Goal: Task Accomplishment & Management: Manage account settings

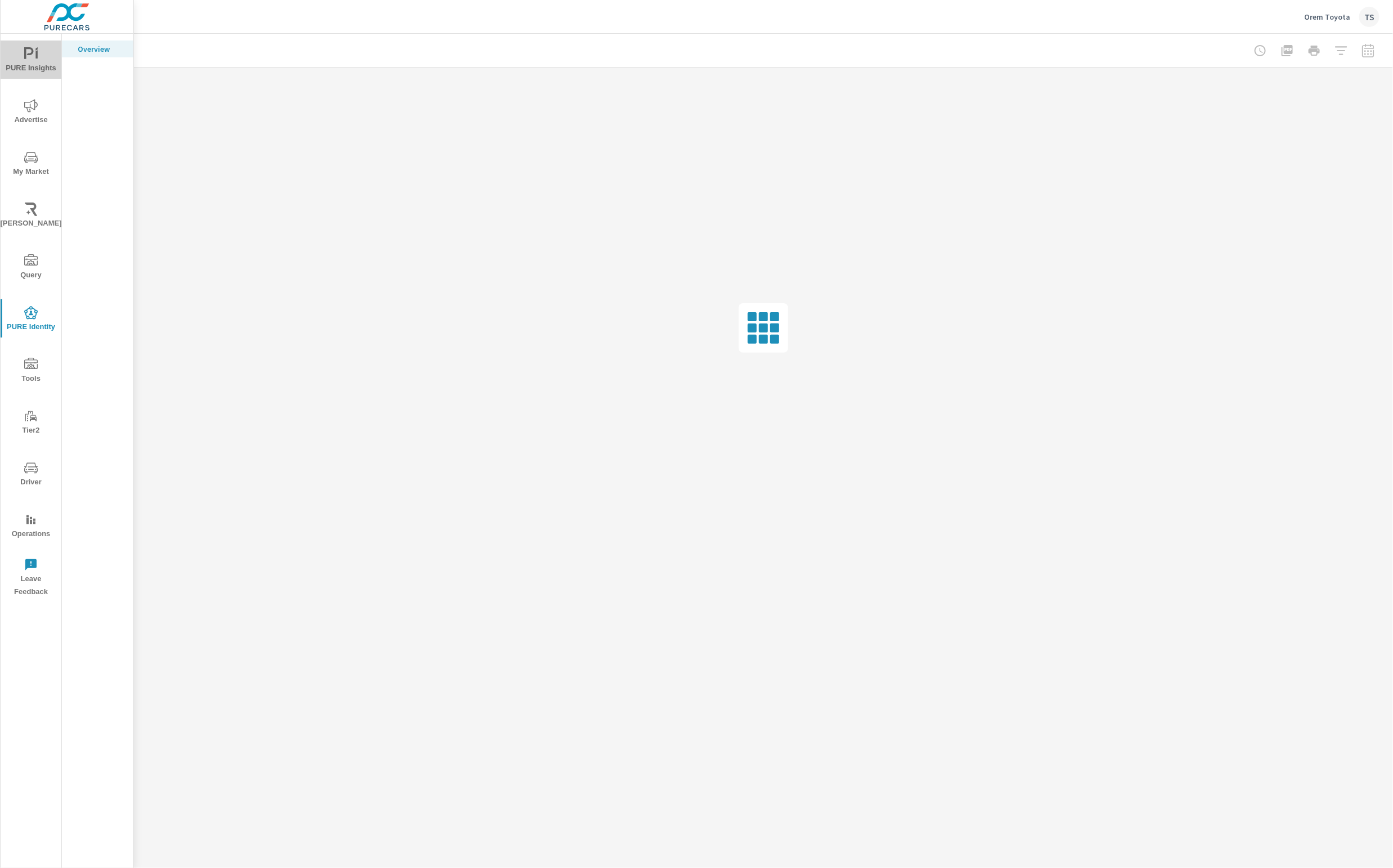
click at [41, 59] on span "PURE Insights" at bounding box center [31, 61] width 54 height 27
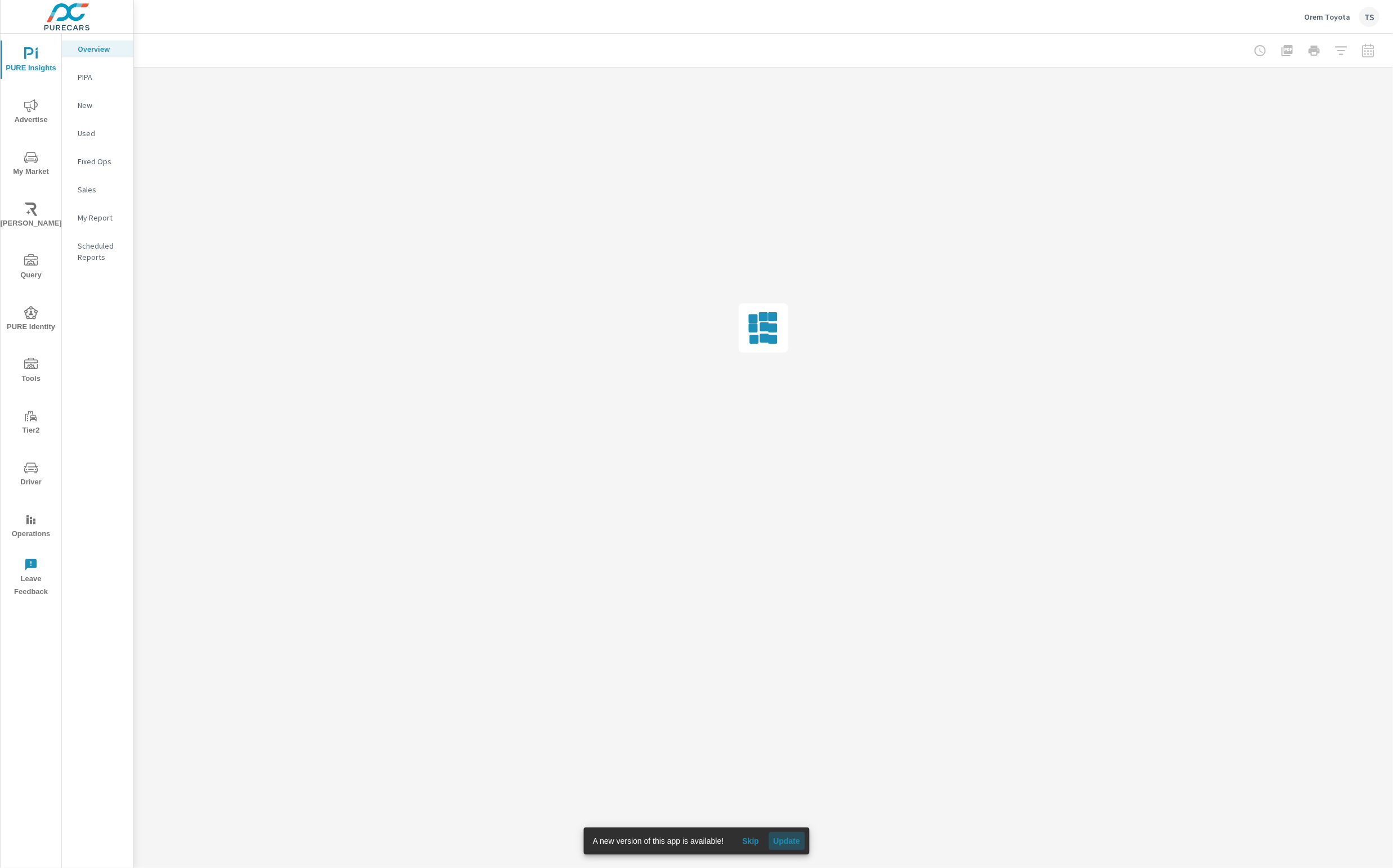
click at [790, 845] on span "Update" at bounding box center [786, 841] width 27 height 10
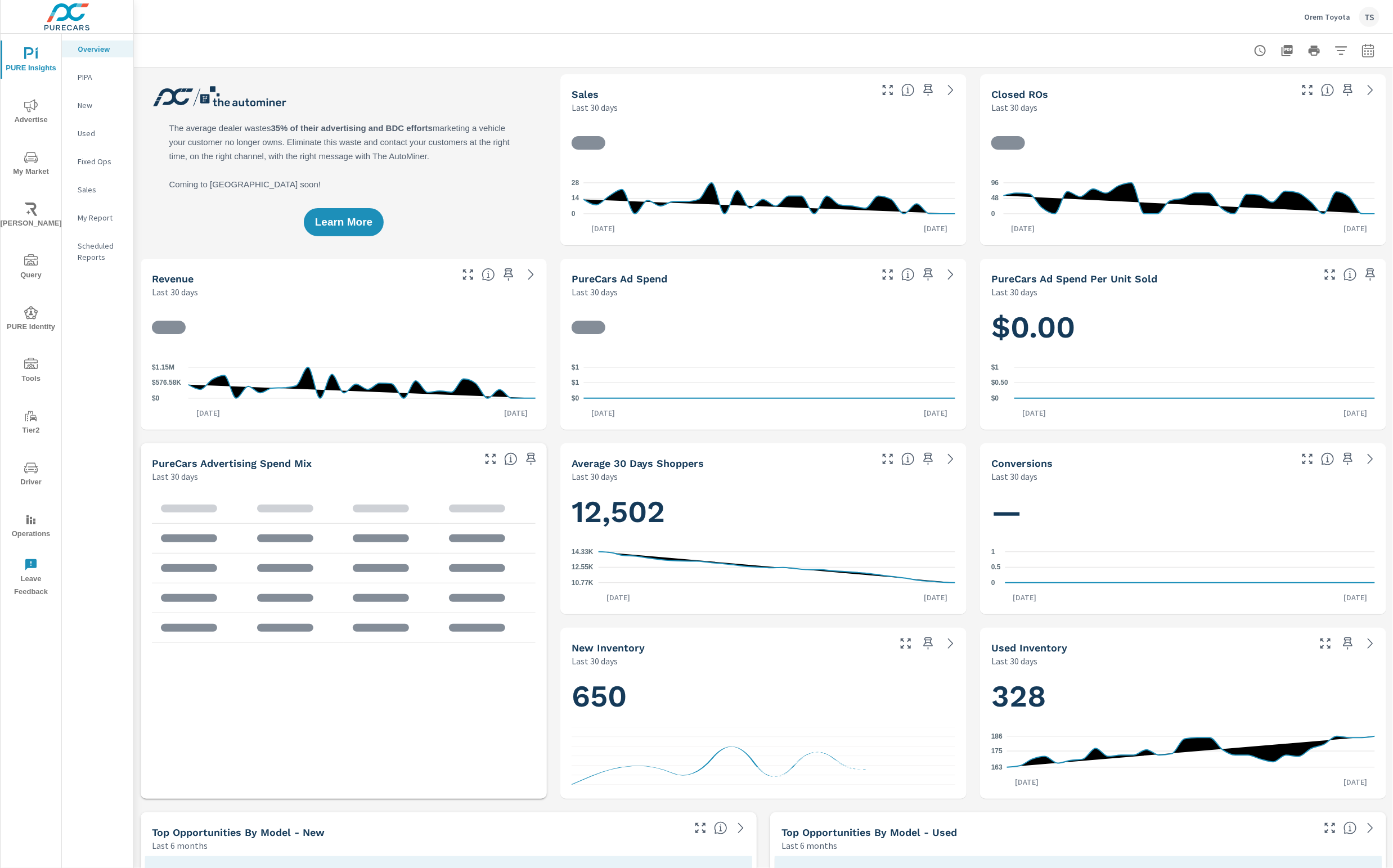
click at [92, 219] on p "My Report" at bounding box center [101, 217] width 47 height 11
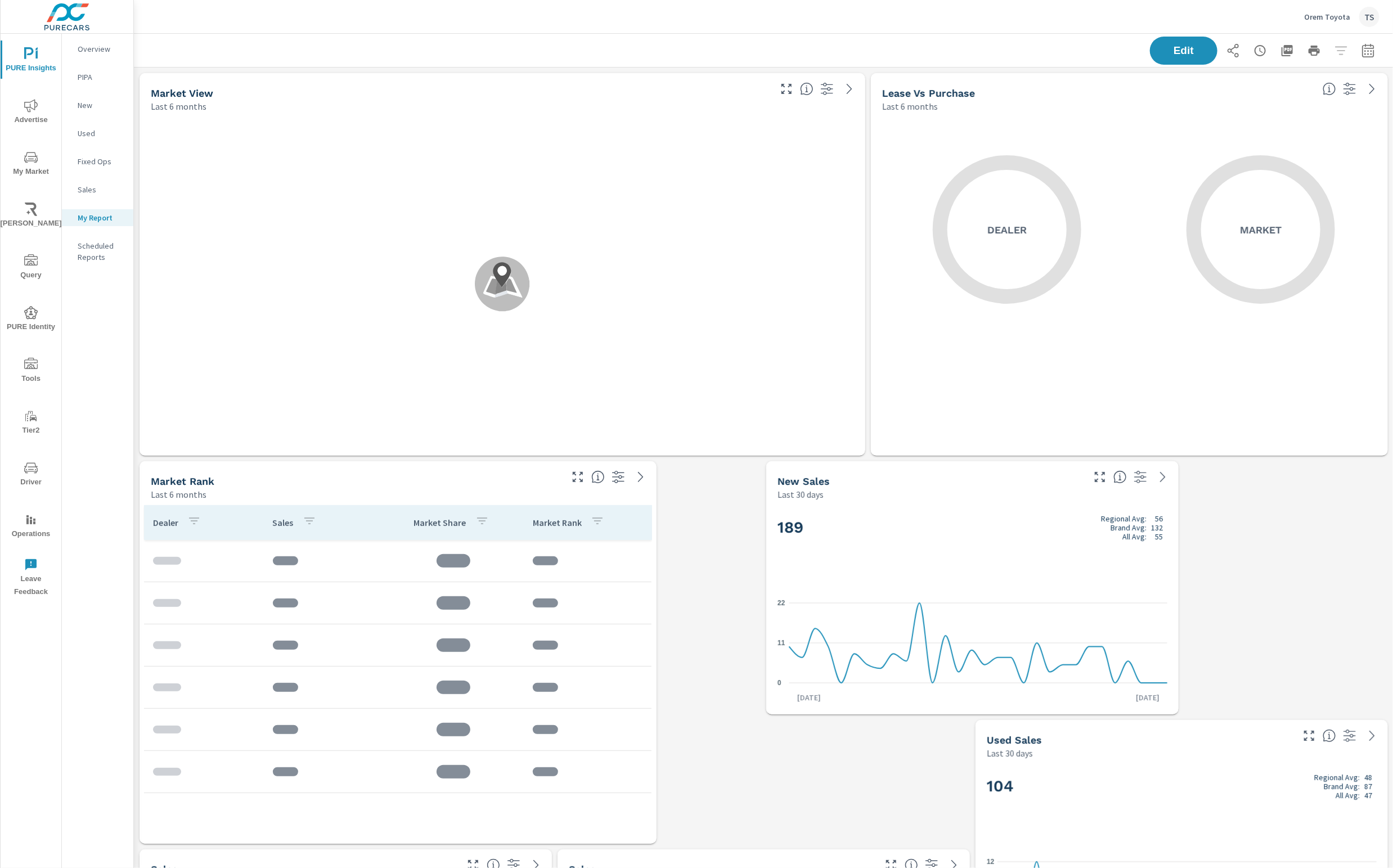
scroll to position [627, 0]
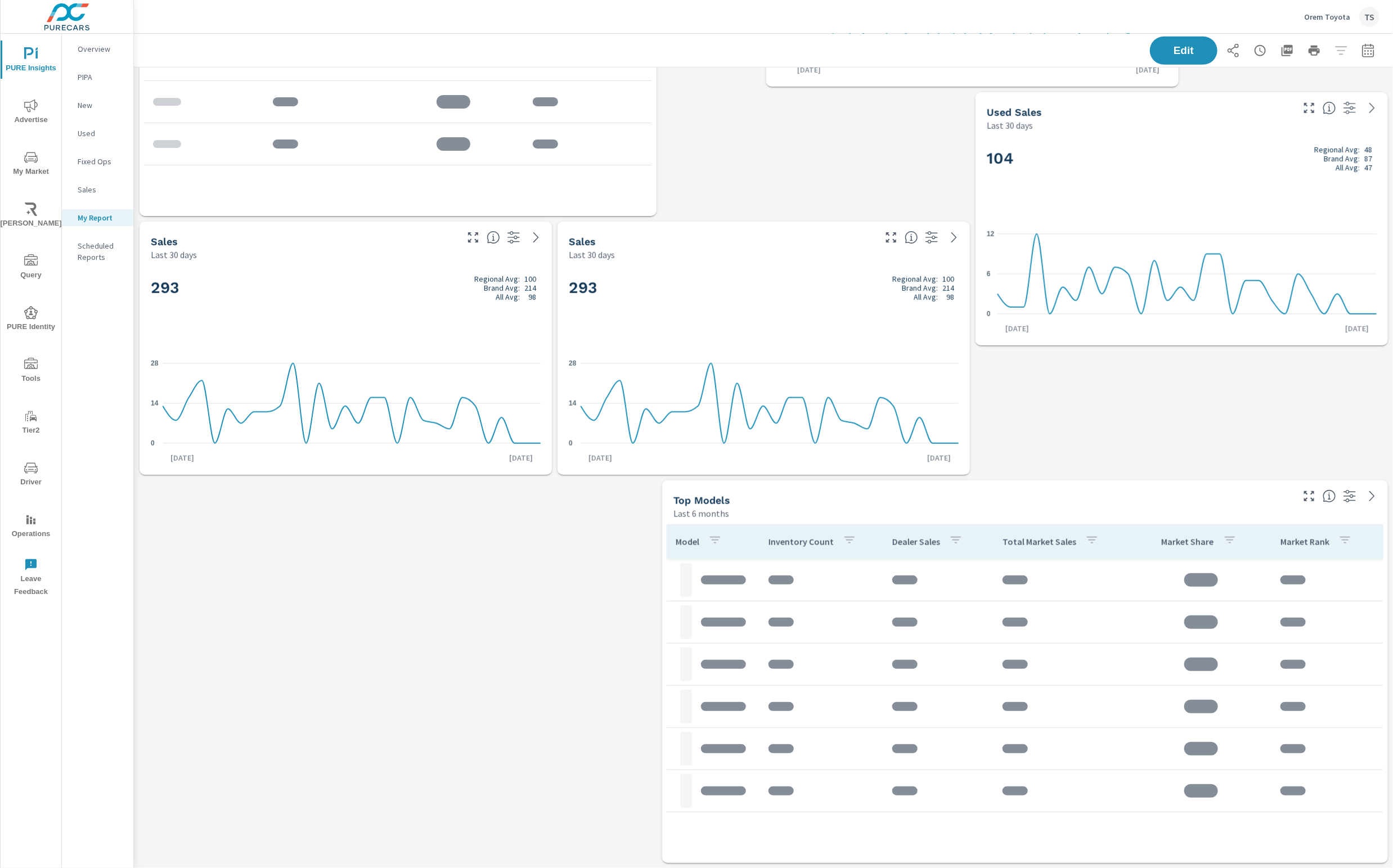
click at [1330, 27] on button "Orem Toyota TS" at bounding box center [1342, 17] width 84 height 33
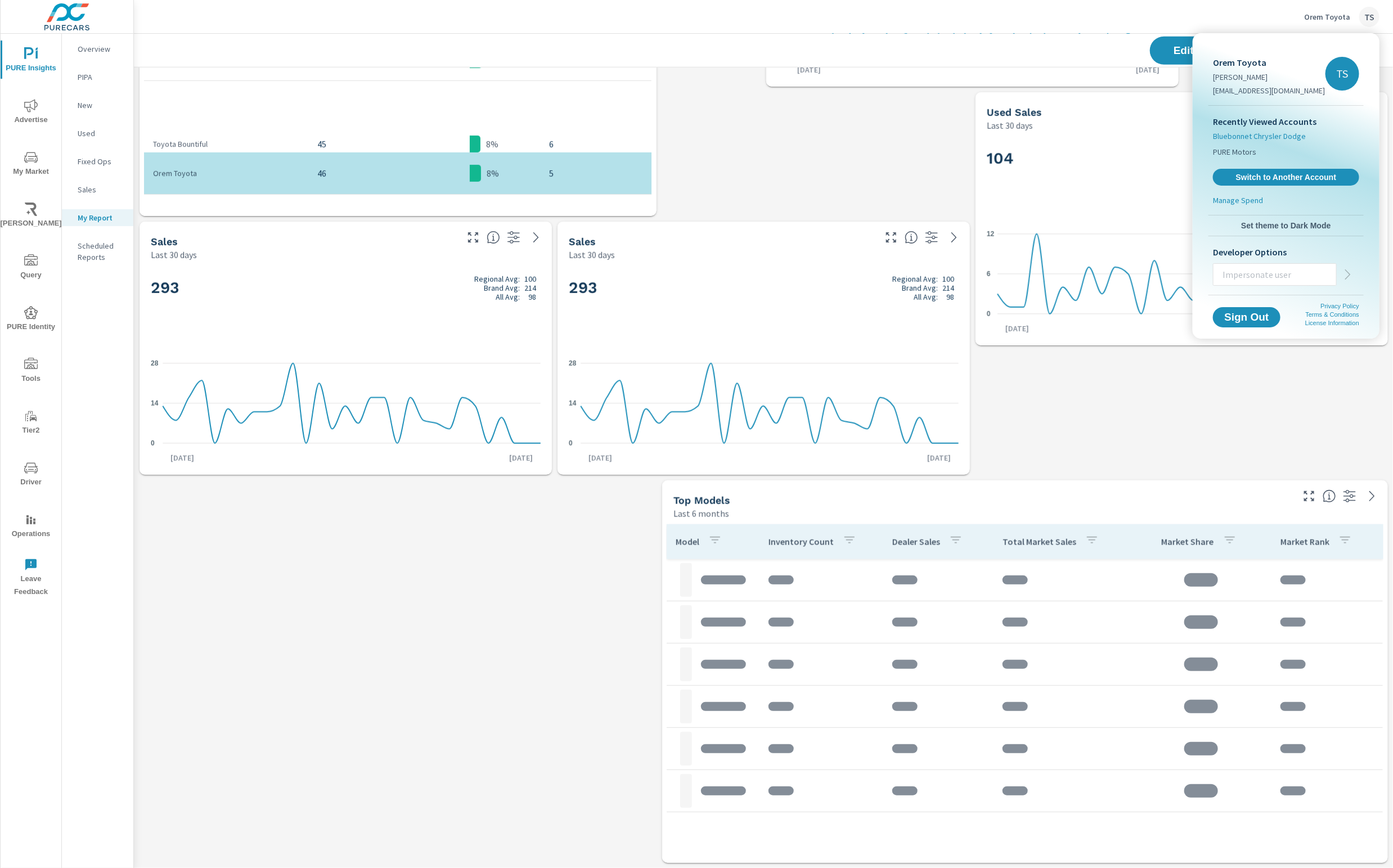
click at [1271, 137] on span "Bluebonnet Chrysler Dodge" at bounding box center [1259, 136] width 93 height 11
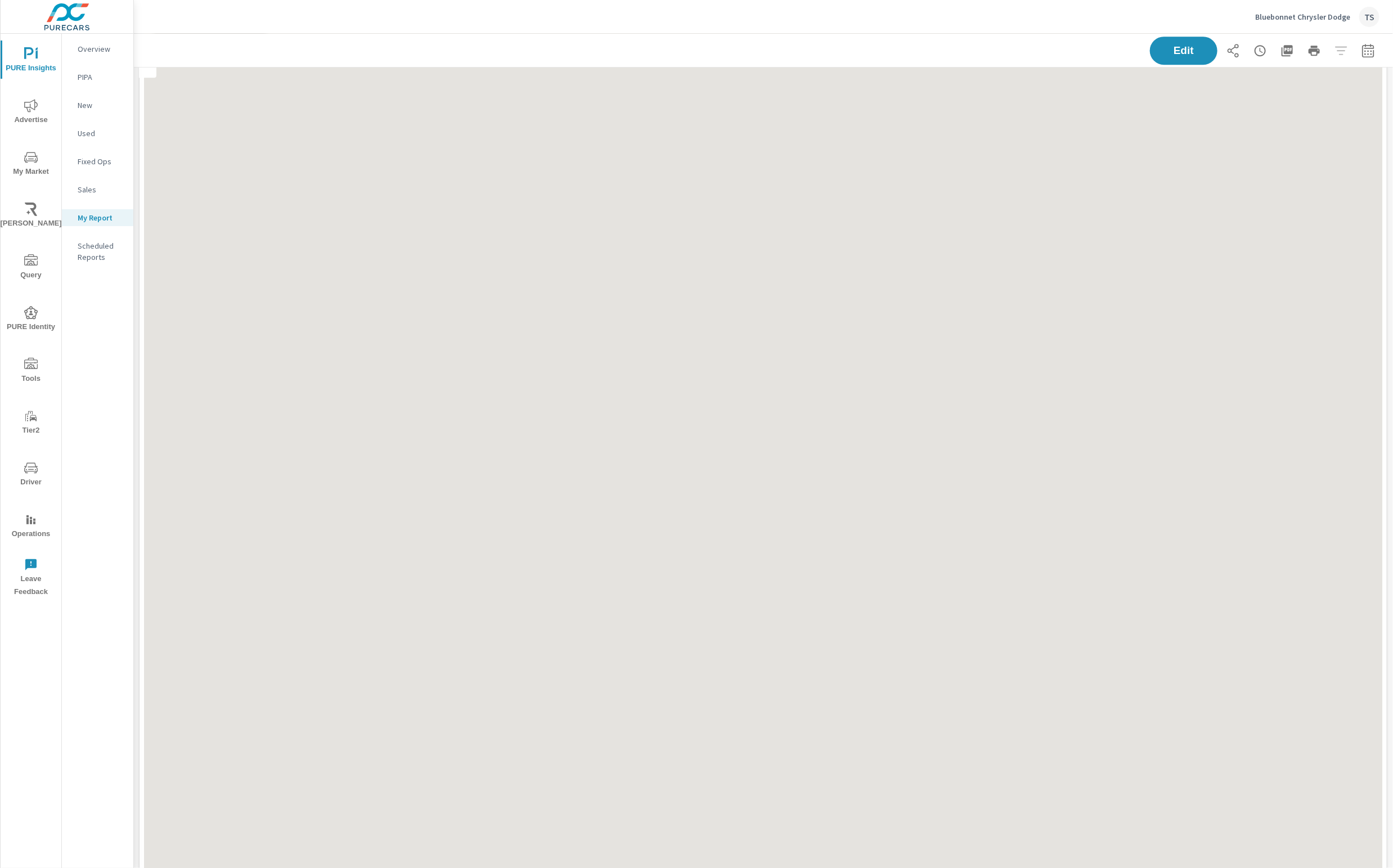
scroll to position [2742, 0]
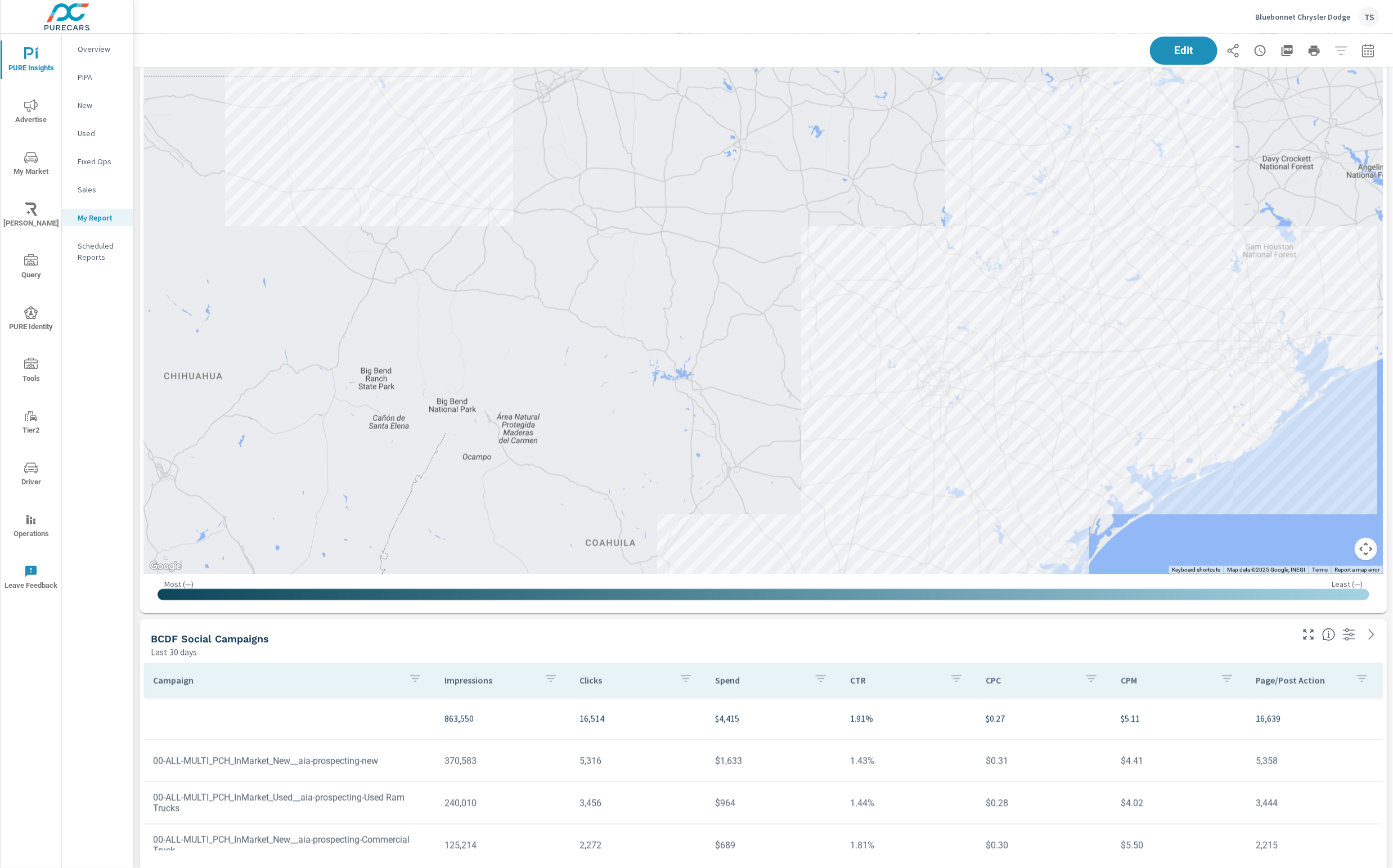
scroll to position [2827, 0]
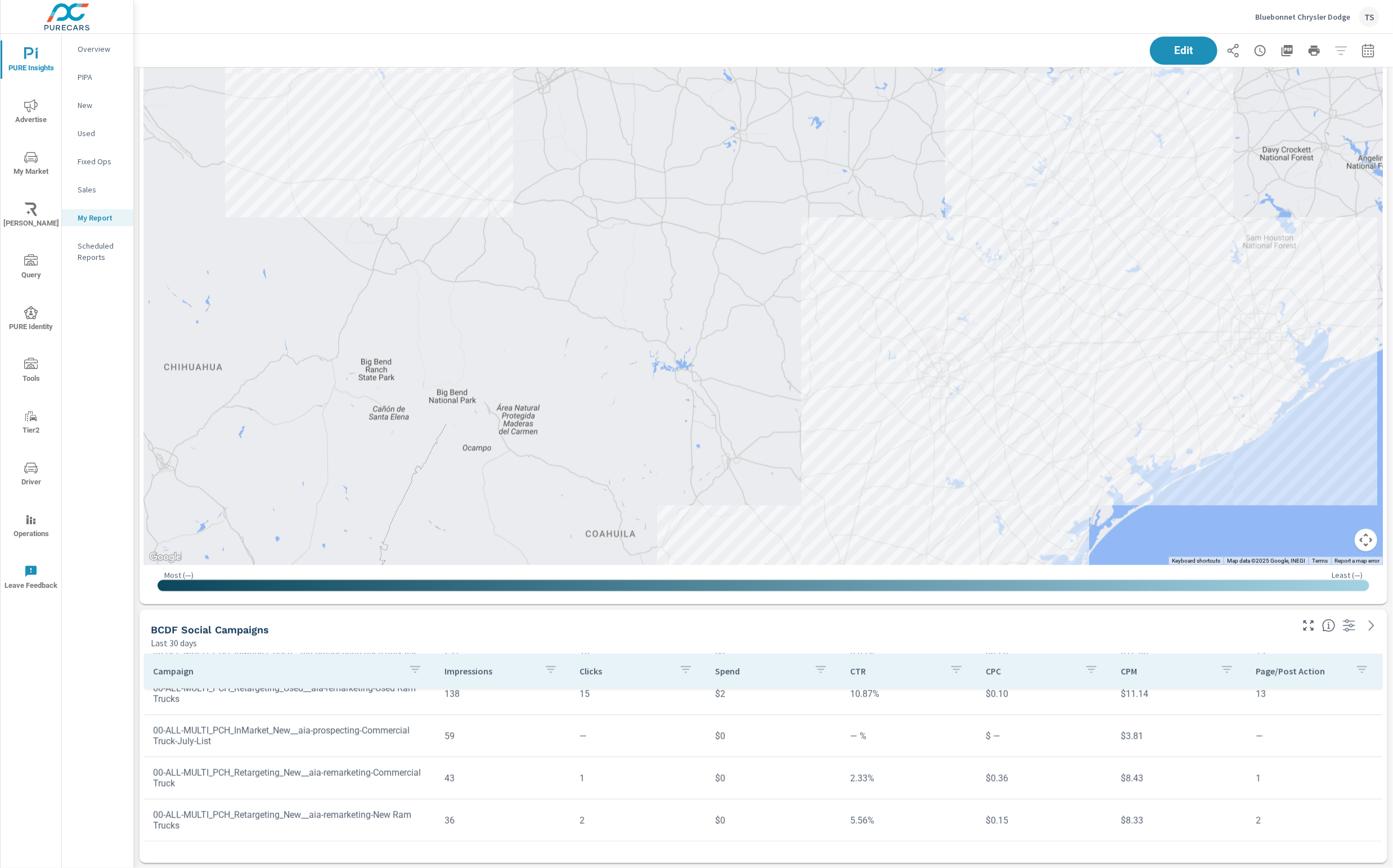
scroll to position [319, 0]
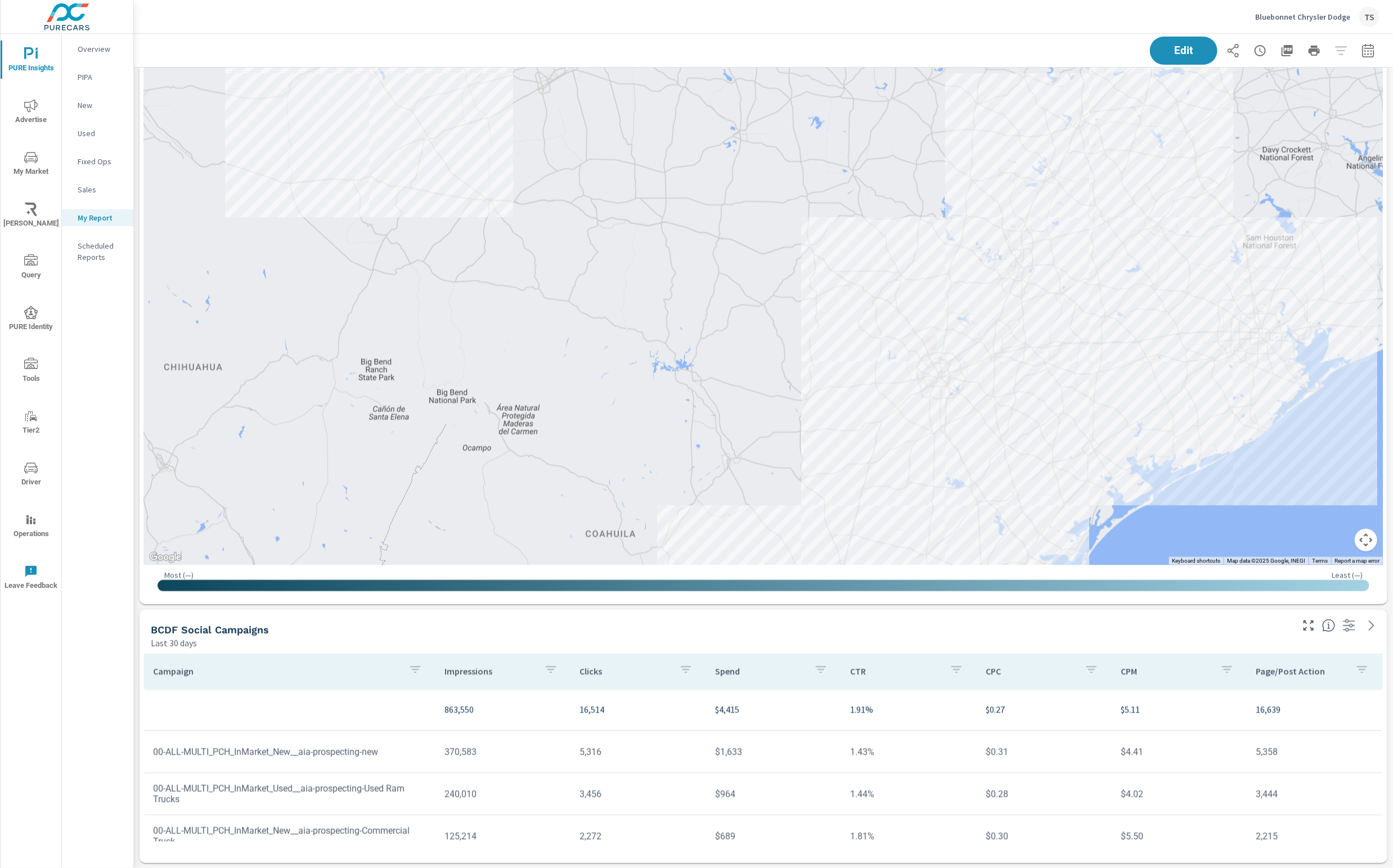
scroll to position [2524, 0]
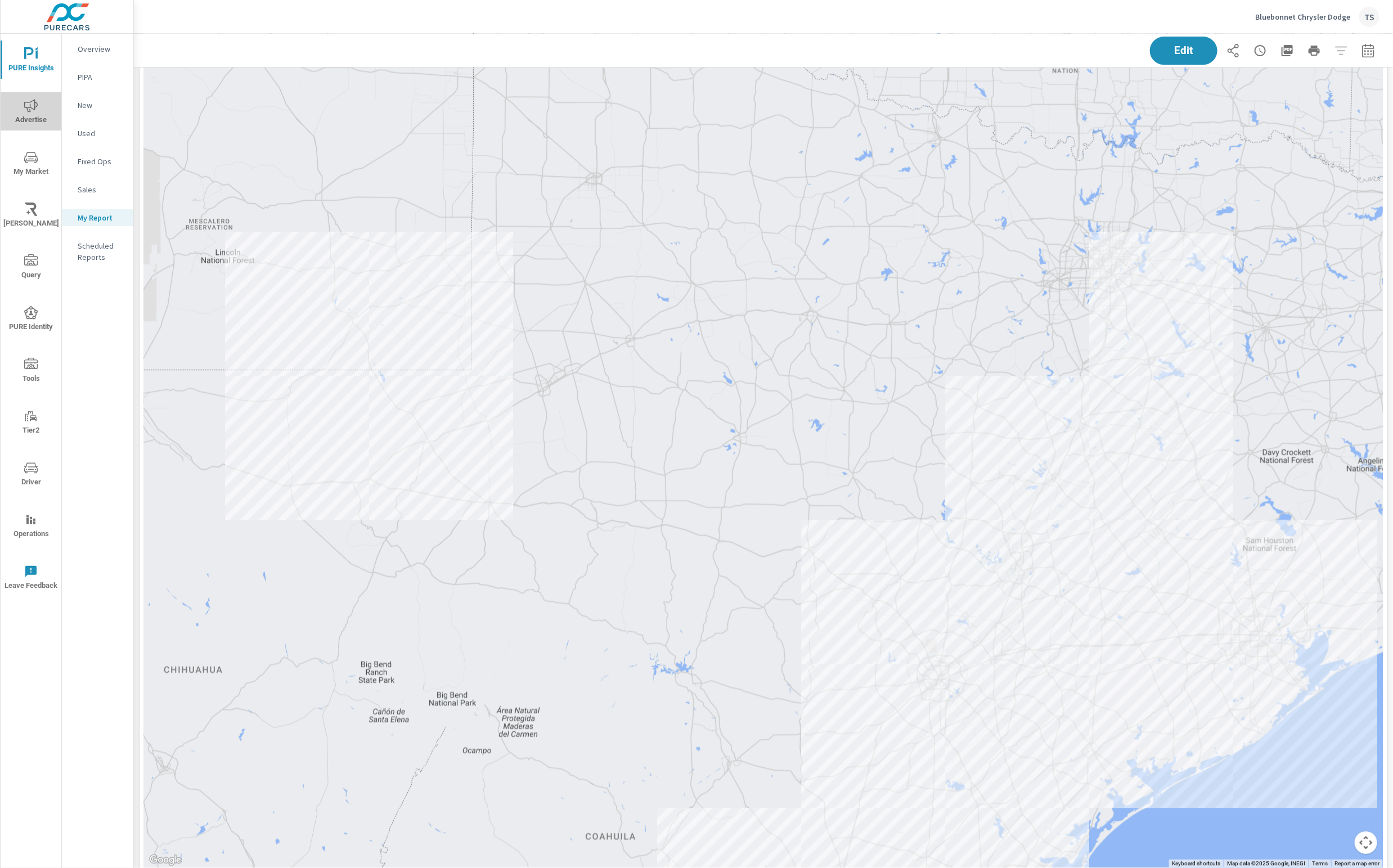
click at [31, 108] on icon "nav menu" at bounding box center [31, 105] width 13 height 13
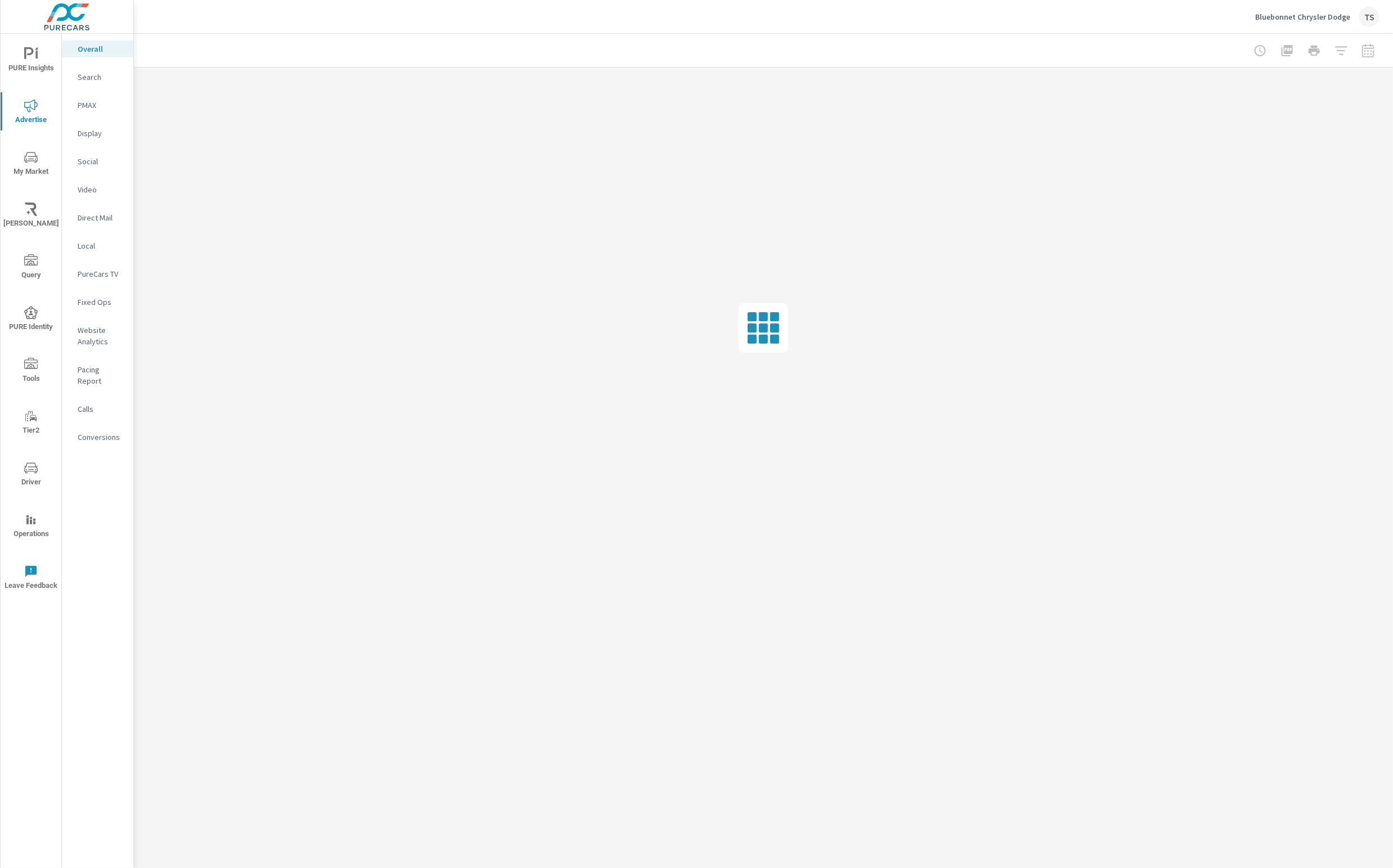
click at [30, 63] on span "PURE Insights" at bounding box center [31, 61] width 54 height 27
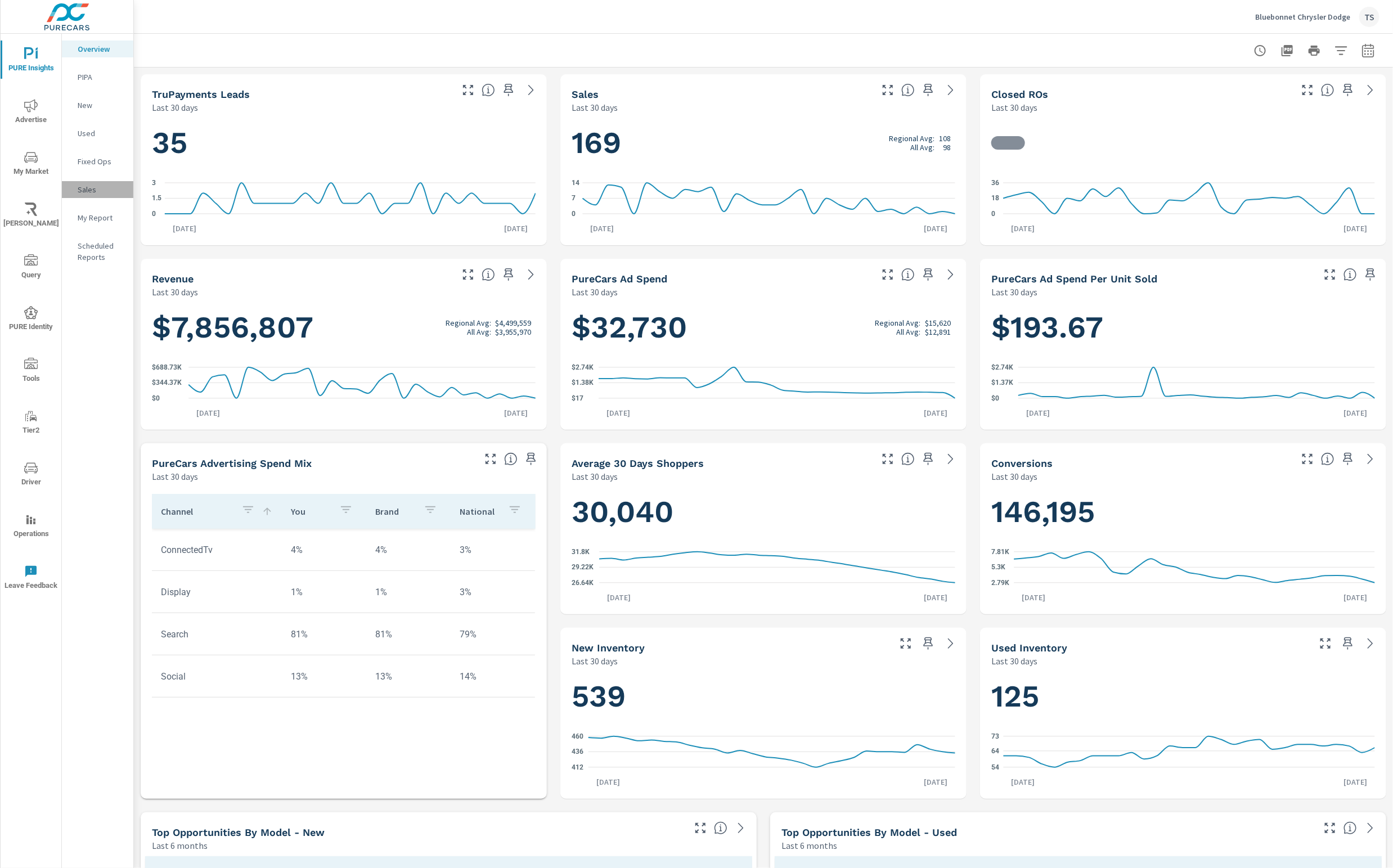
click at [84, 188] on p "Sales" at bounding box center [101, 189] width 47 height 11
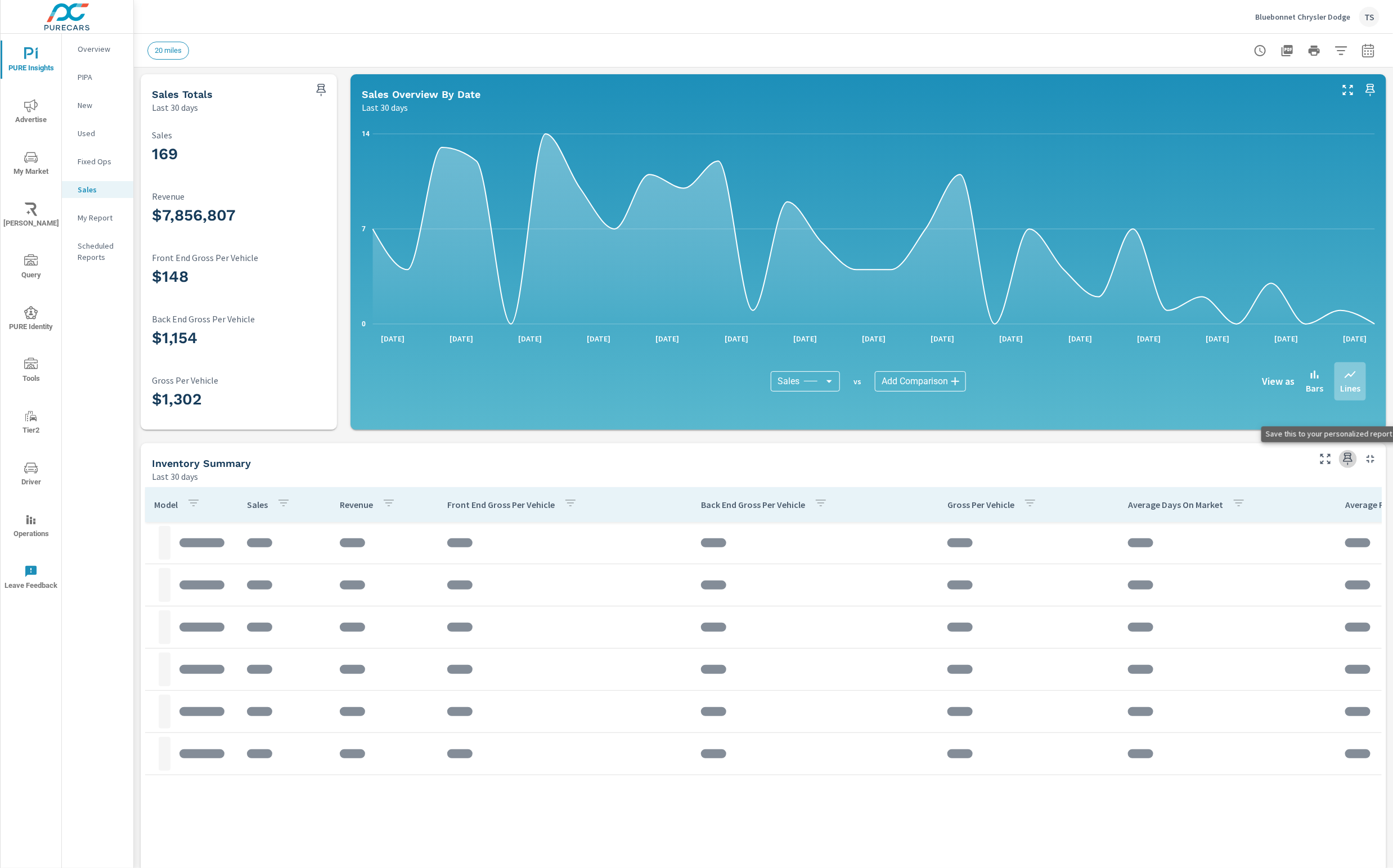
click at [1351, 460] on icon "button" at bounding box center [1348, 459] width 13 height 13
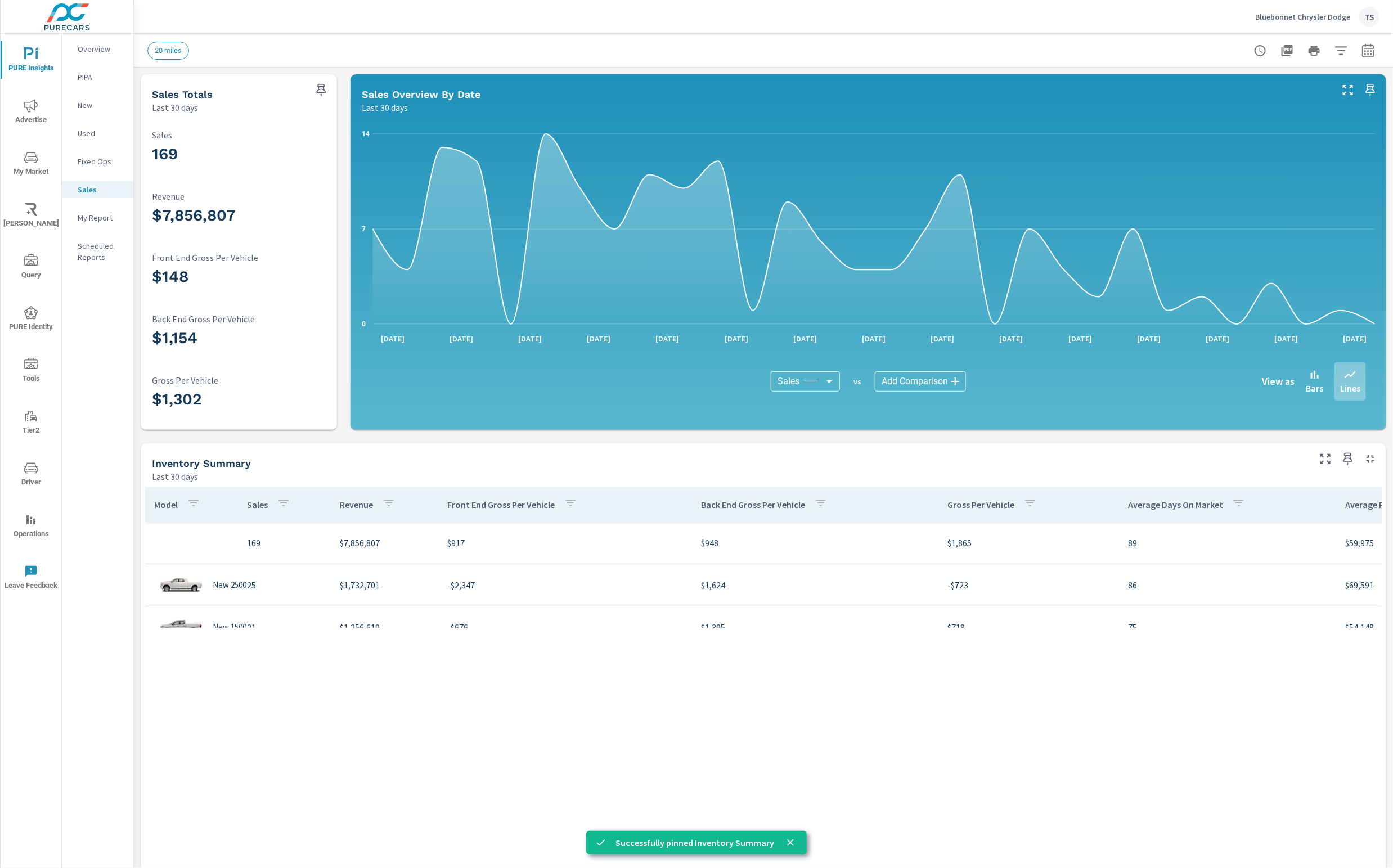
scroll to position [3205, 0]
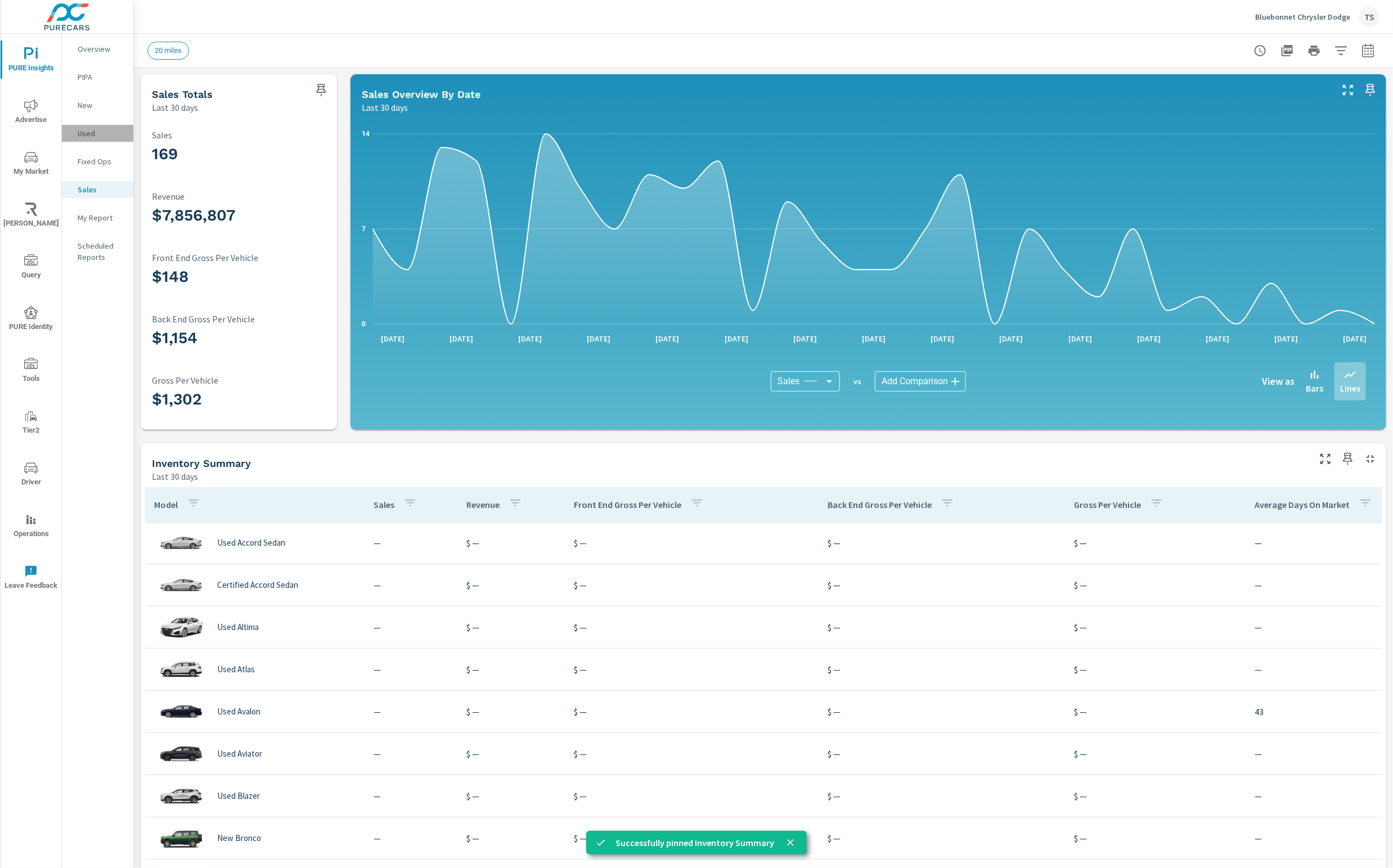
click at [79, 127] on div "Used" at bounding box center [98, 133] width 72 height 17
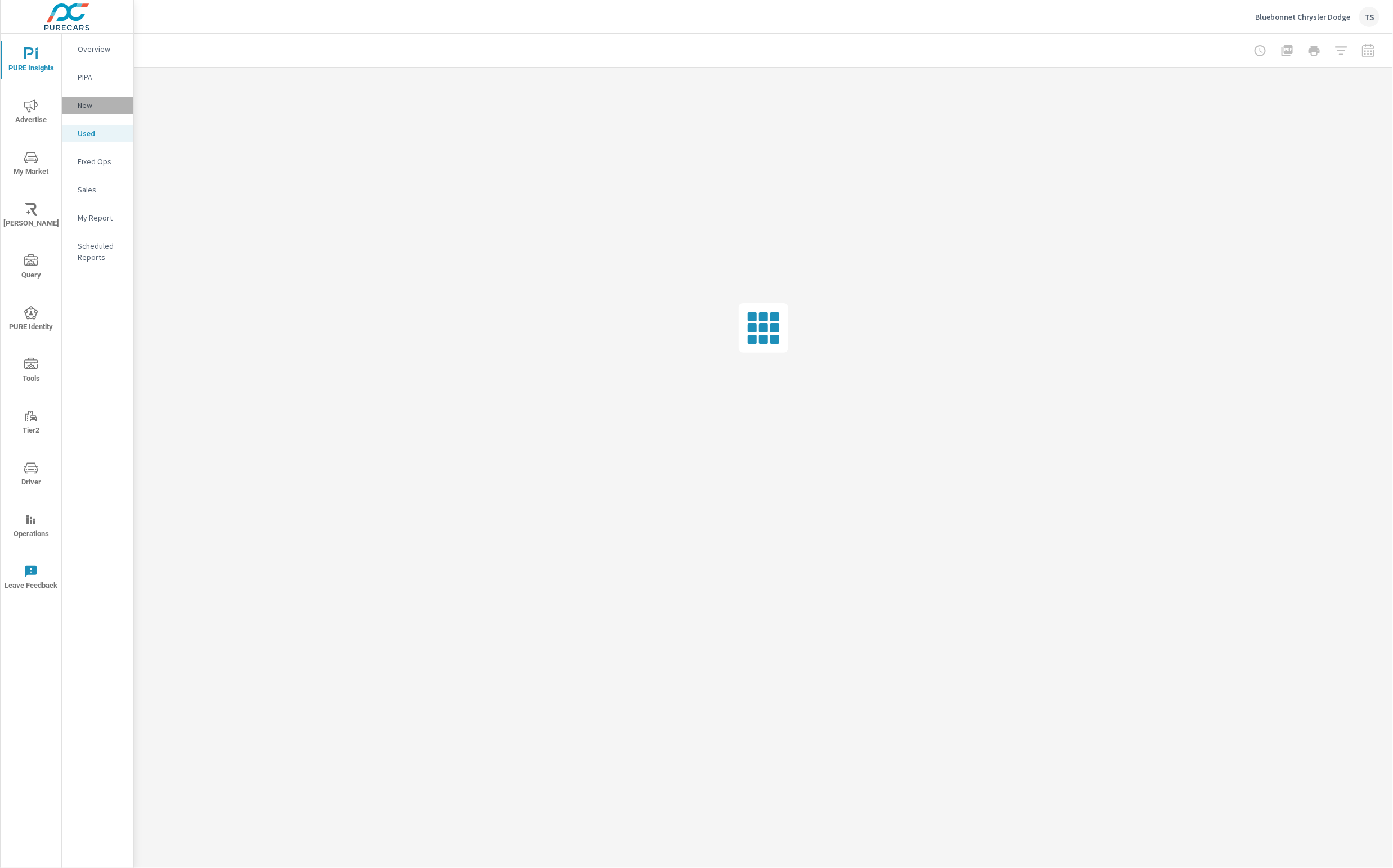
click at [89, 105] on p "New" at bounding box center [101, 105] width 47 height 11
click at [105, 215] on p "My Report" at bounding box center [101, 217] width 47 height 11
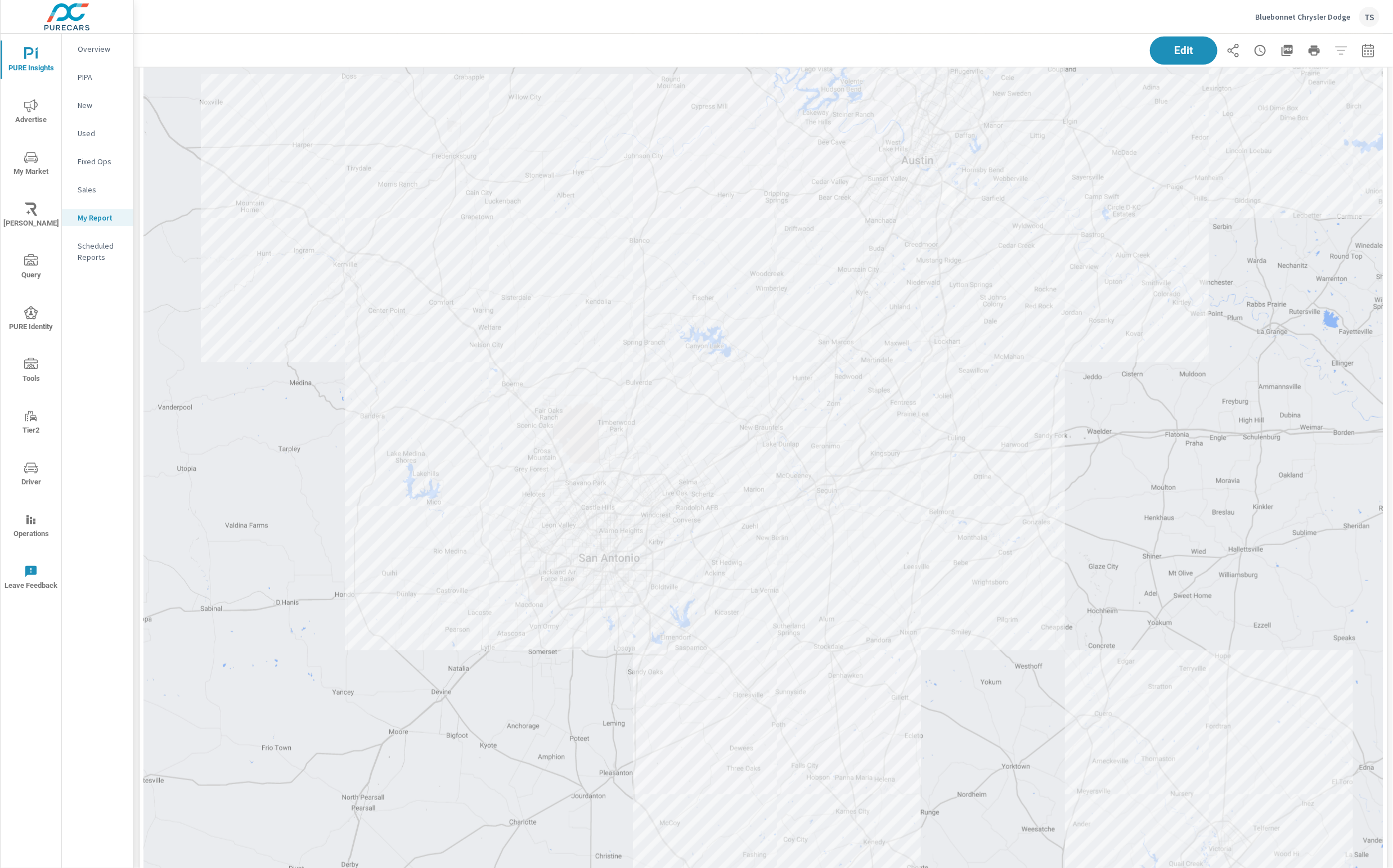
scroll to position [3603, 0]
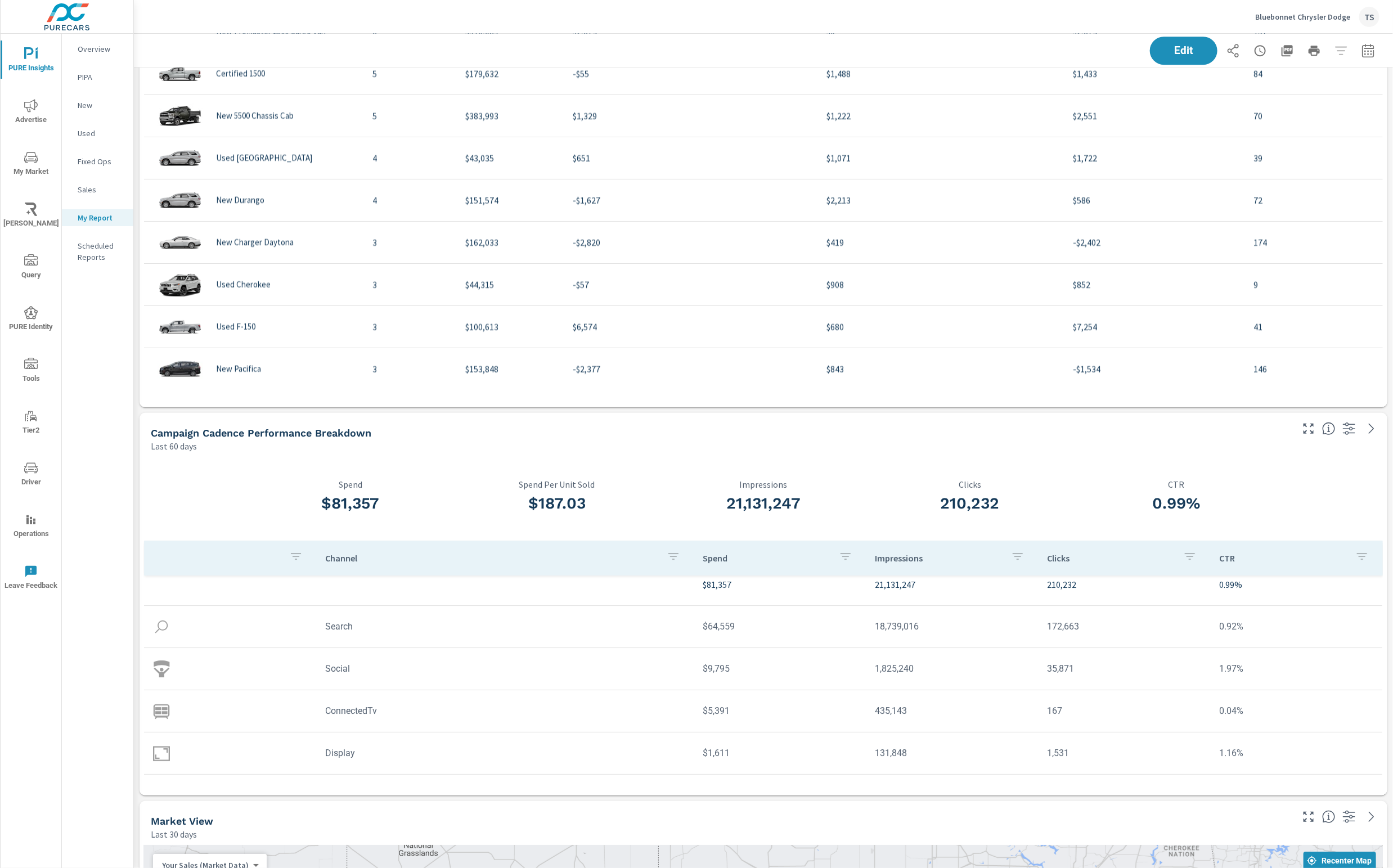
scroll to position [2206, 0]
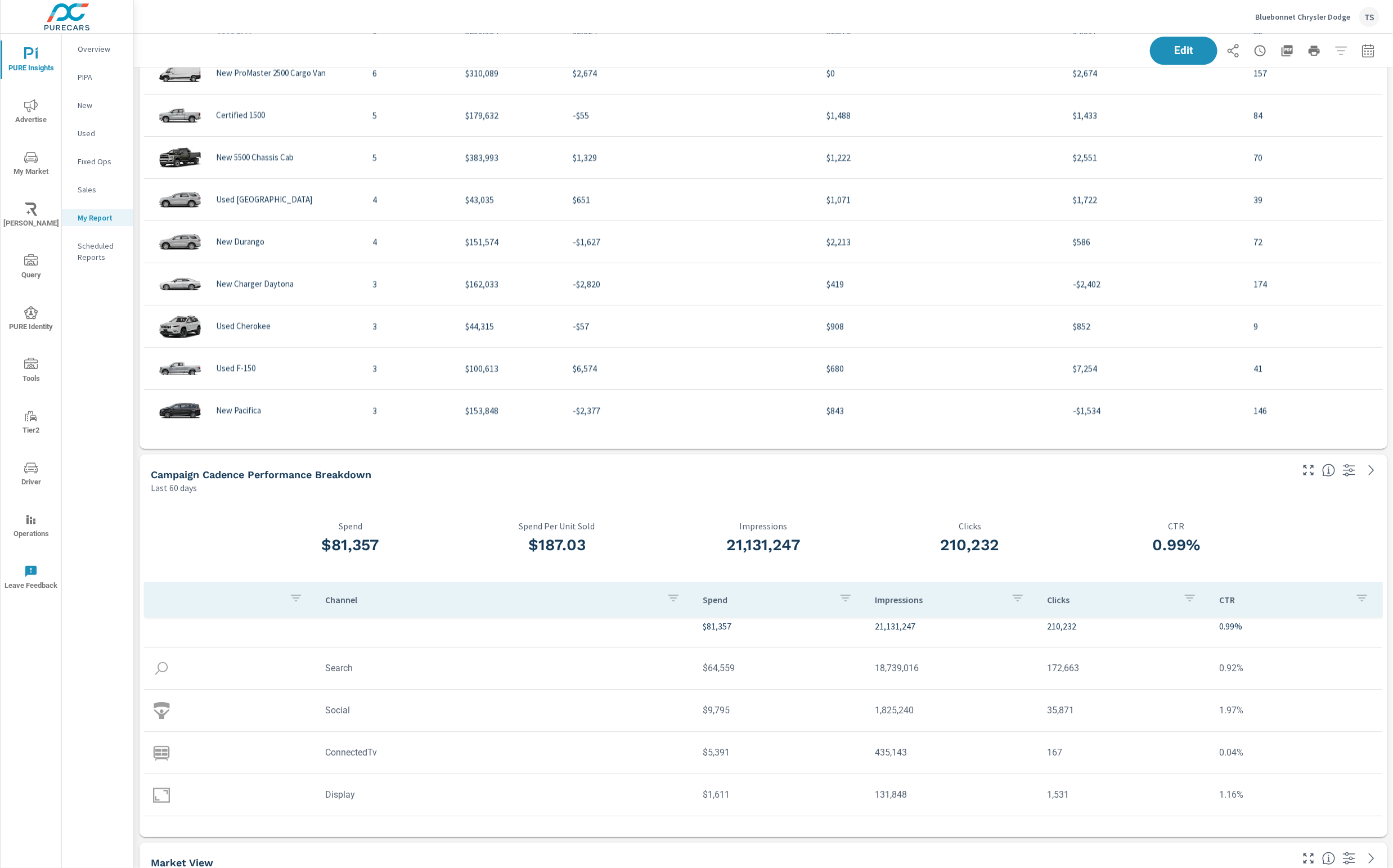
click at [1263, 51] on icon "button" at bounding box center [1261, 51] width 3 height 5
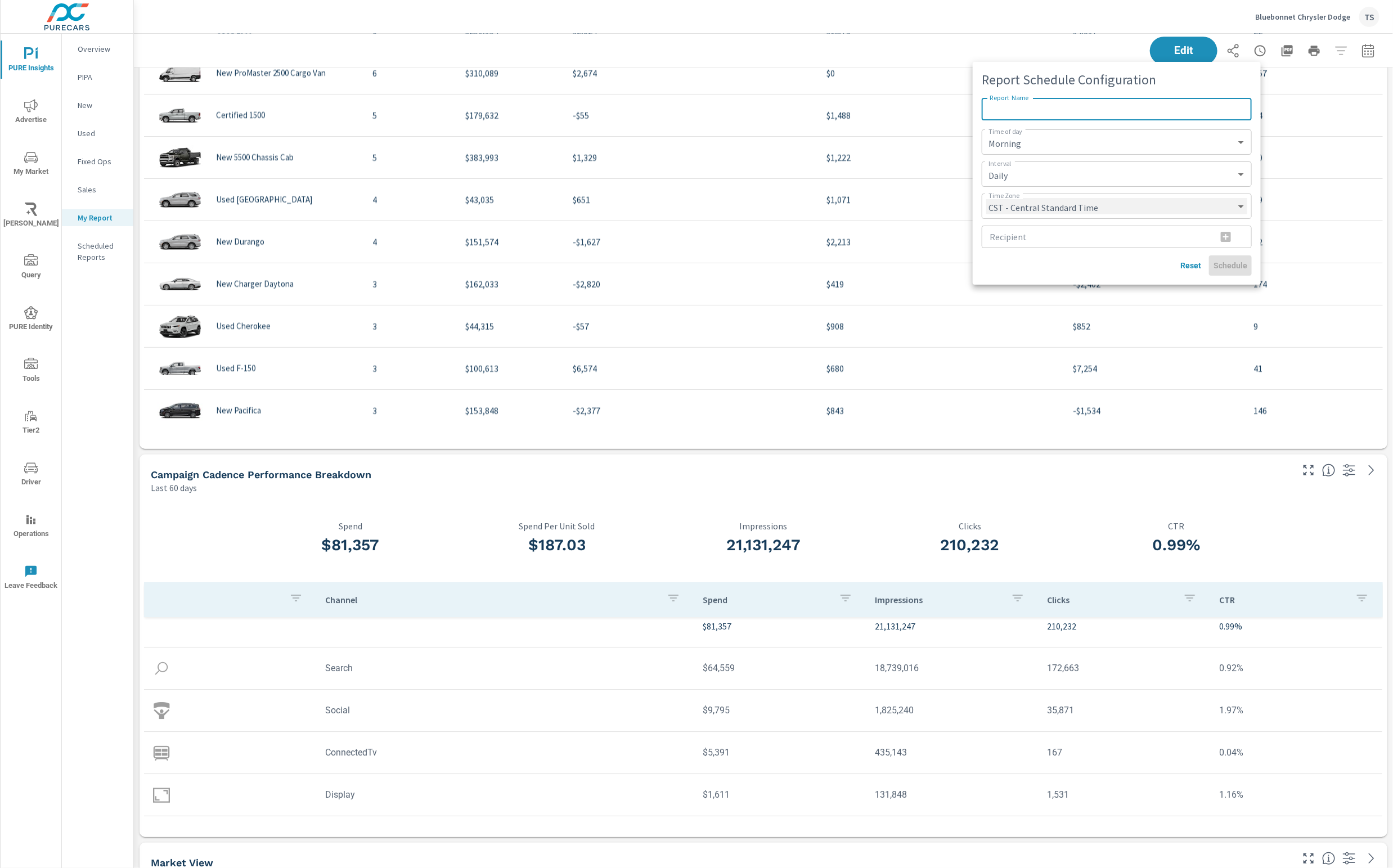
click at [1154, 204] on select "CST - Central Standard Time CDT - Central Daylight Time EST - Eastern Standard …" at bounding box center [1116, 206] width 261 height 16
click at [986, 198] on select "CST - Central Standard Time CDT - Central Daylight Time EST - Eastern Standard …" at bounding box center [1116, 206] width 261 height 16
click at [1130, 112] on input "Report Name" at bounding box center [1117, 109] width 270 height 23
type input "Overview"
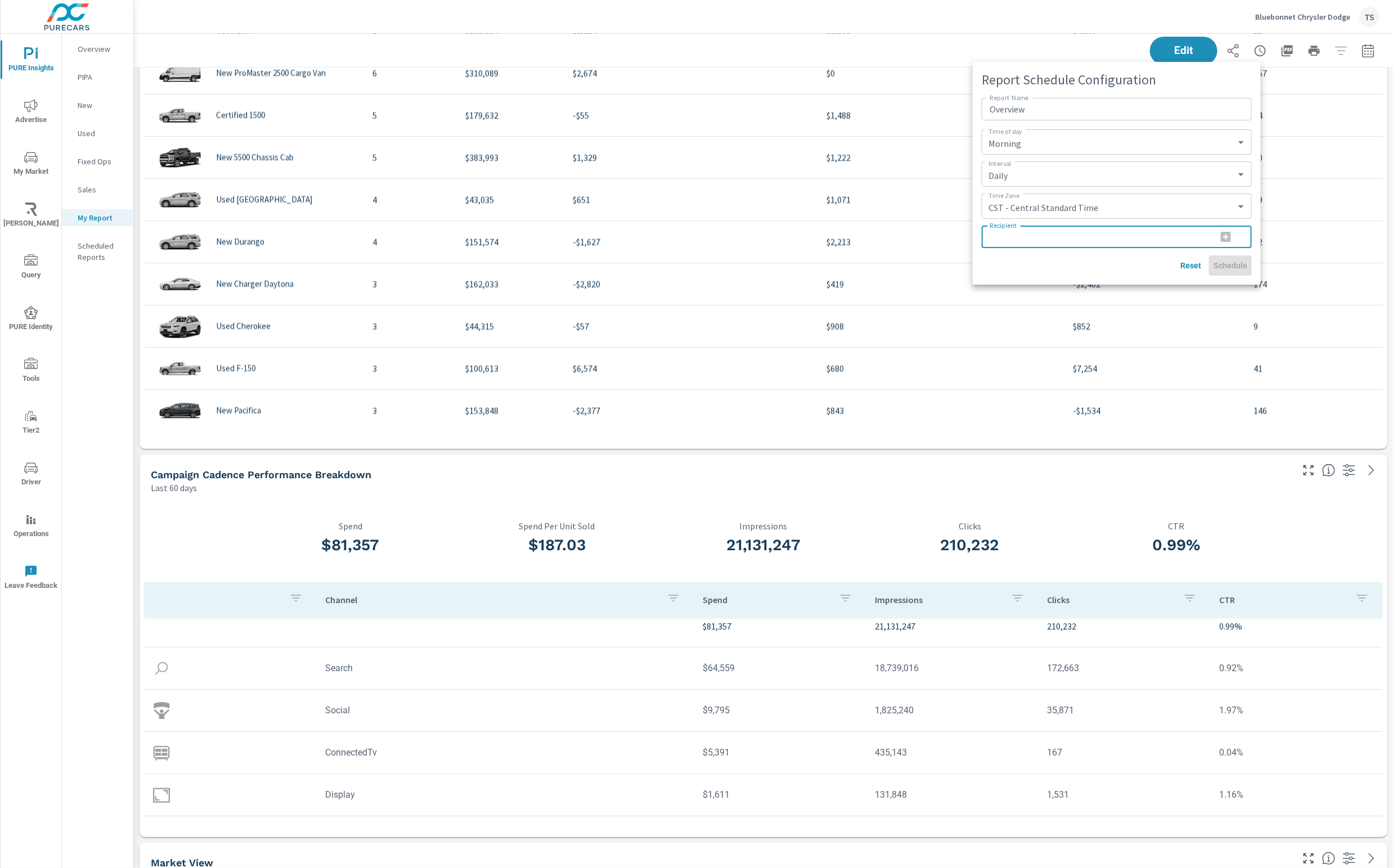
click at [1089, 231] on input "Recipient" at bounding box center [1095, 237] width 226 height 23
type input "tiffanys@purecars.com"
click at [1229, 266] on div "Reset Schedule" at bounding box center [1117, 265] width 270 height 20
drag, startPoint x: 1166, startPoint y: 243, endPoint x: 1188, endPoint y: 237, distance: 22.8
click at [1166, 242] on input "tiffanys@purecars.com" at bounding box center [1095, 237] width 226 height 23
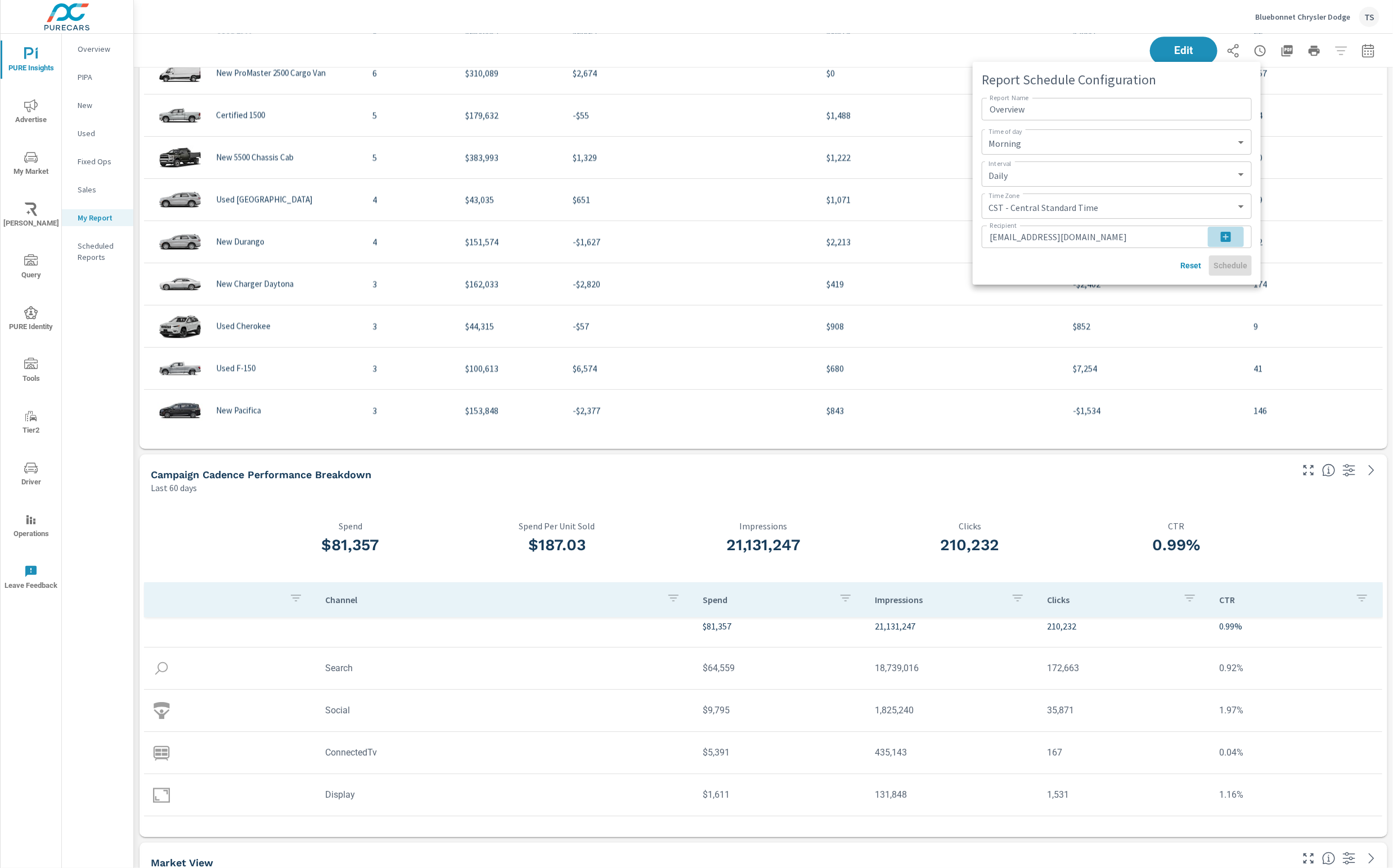
click at [1224, 237] on icon "button" at bounding box center [1226, 237] width 13 height 13
click at [1146, 177] on select "Daily Weekly Monthly" at bounding box center [1116, 174] width 261 height 16
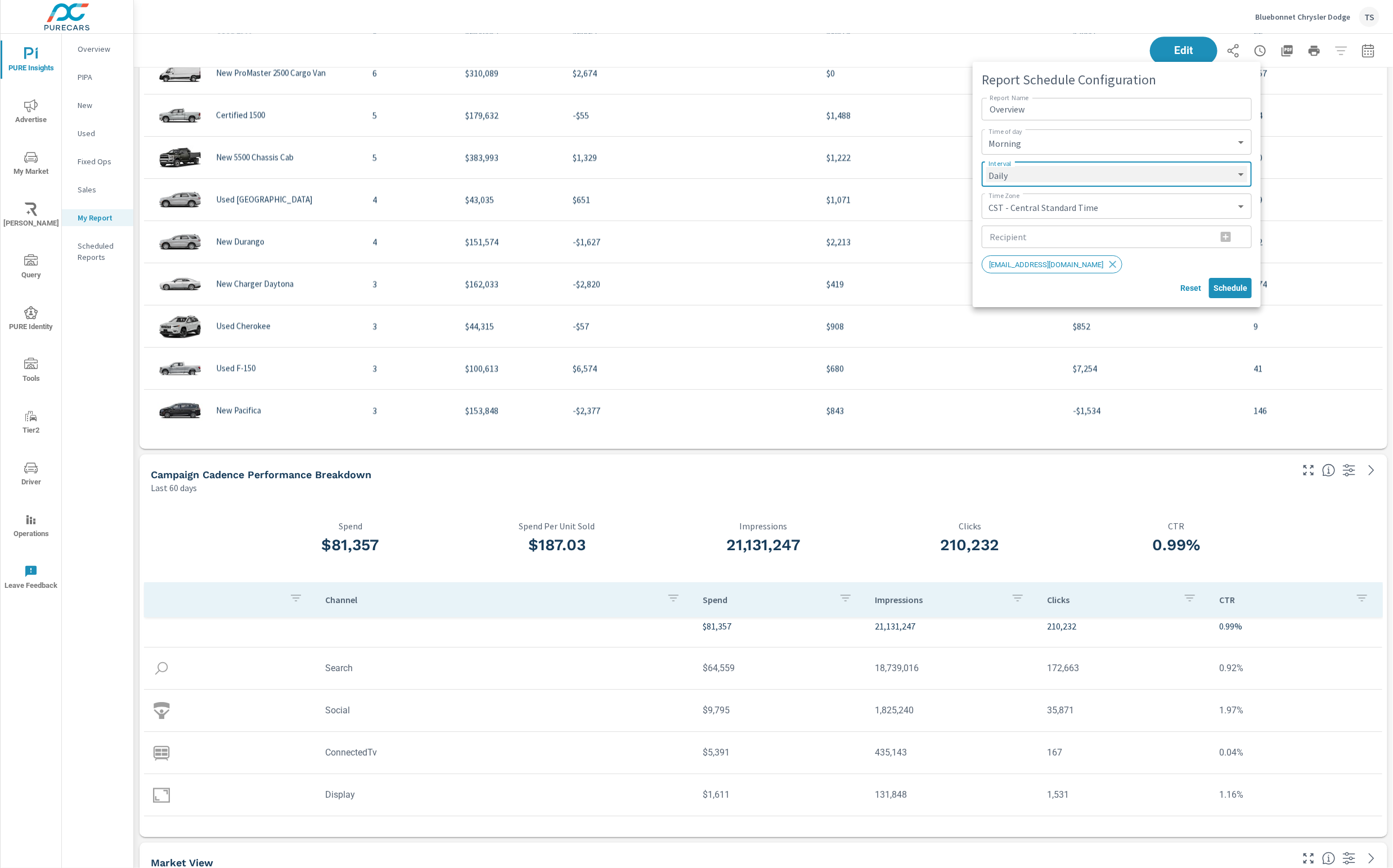
click at [986, 166] on select "Daily Weekly Monthly" at bounding box center [1116, 174] width 261 height 16
click at [1180, 214] on div "CST - Central Standard Time CDT - Central Daylight Time EST - Eastern Standard …" at bounding box center [1117, 206] width 270 height 25
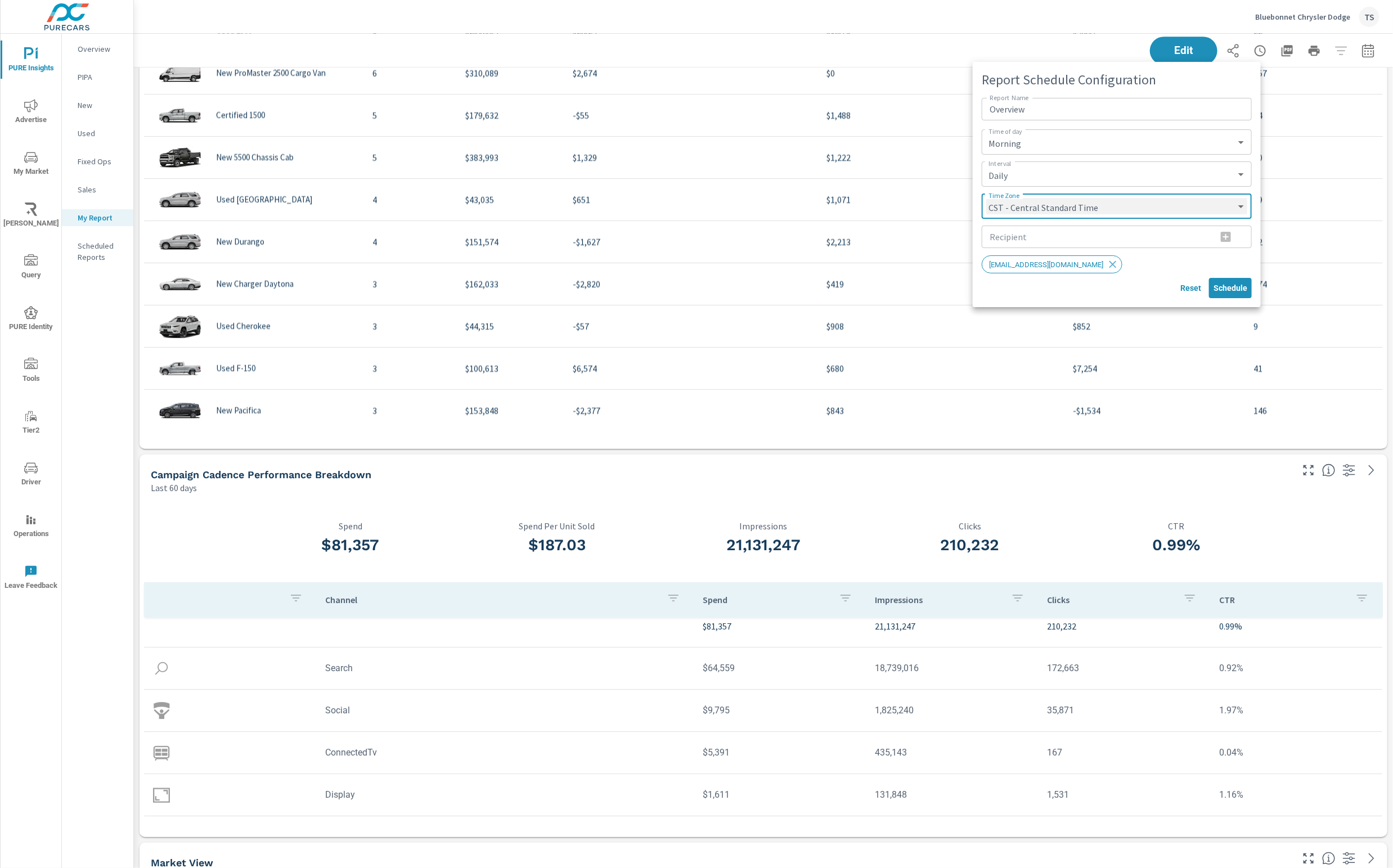
click at [1177, 201] on select "CST - Central Standard Time CDT - Central Daylight Time EST - Eastern Standard …" at bounding box center [1116, 206] width 261 height 16
click at [986, 198] on select "CST - Central Standard Time CDT - Central Daylight Time EST - Eastern Standard …" at bounding box center [1116, 206] width 261 height 16
select select "MST"
click at [1235, 285] on span "Schedule" at bounding box center [1230, 287] width 33 height 10
select select "CST"
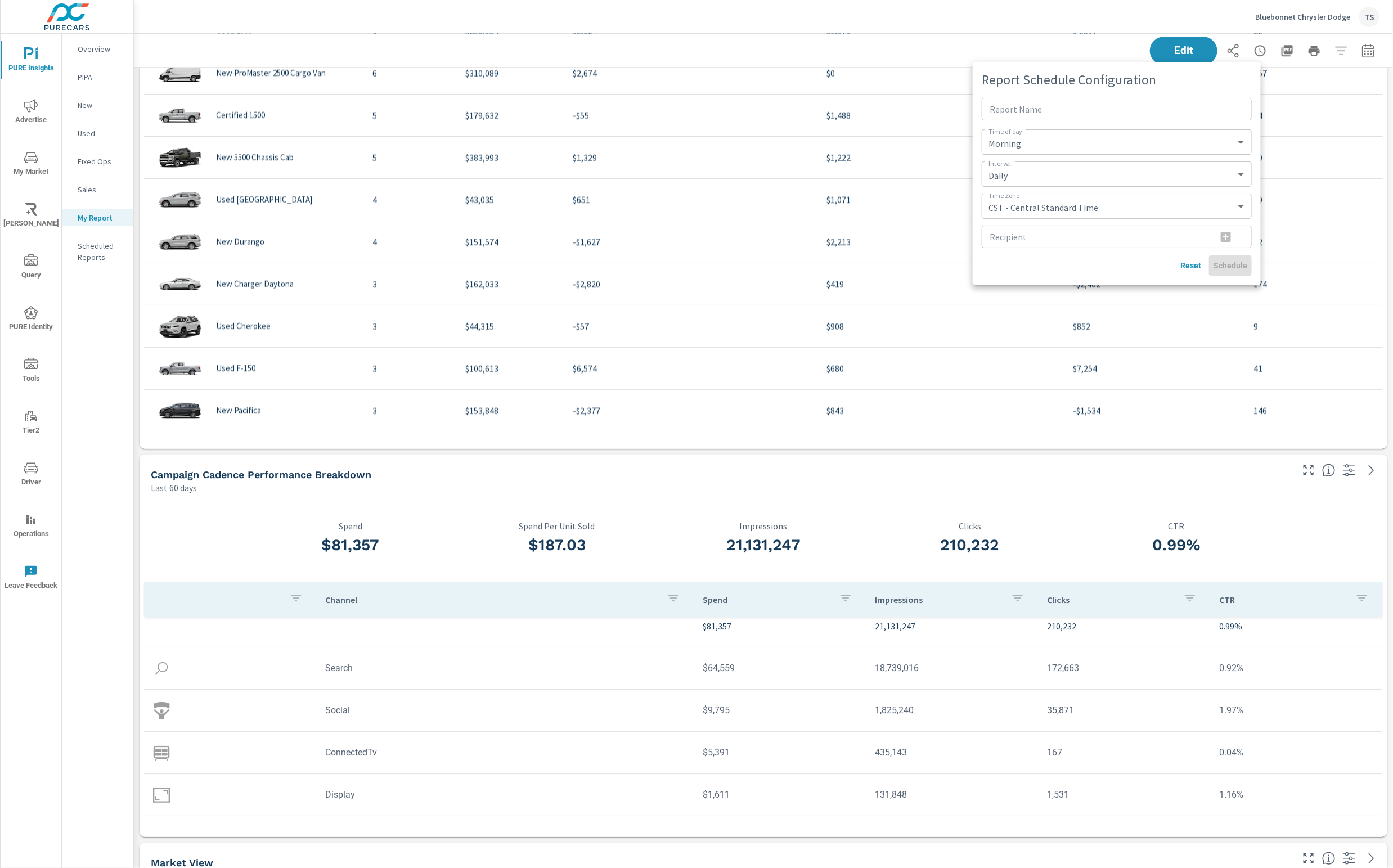
click at [1042, 428] on div at bounding box center [696, 434] width 1393 height 868
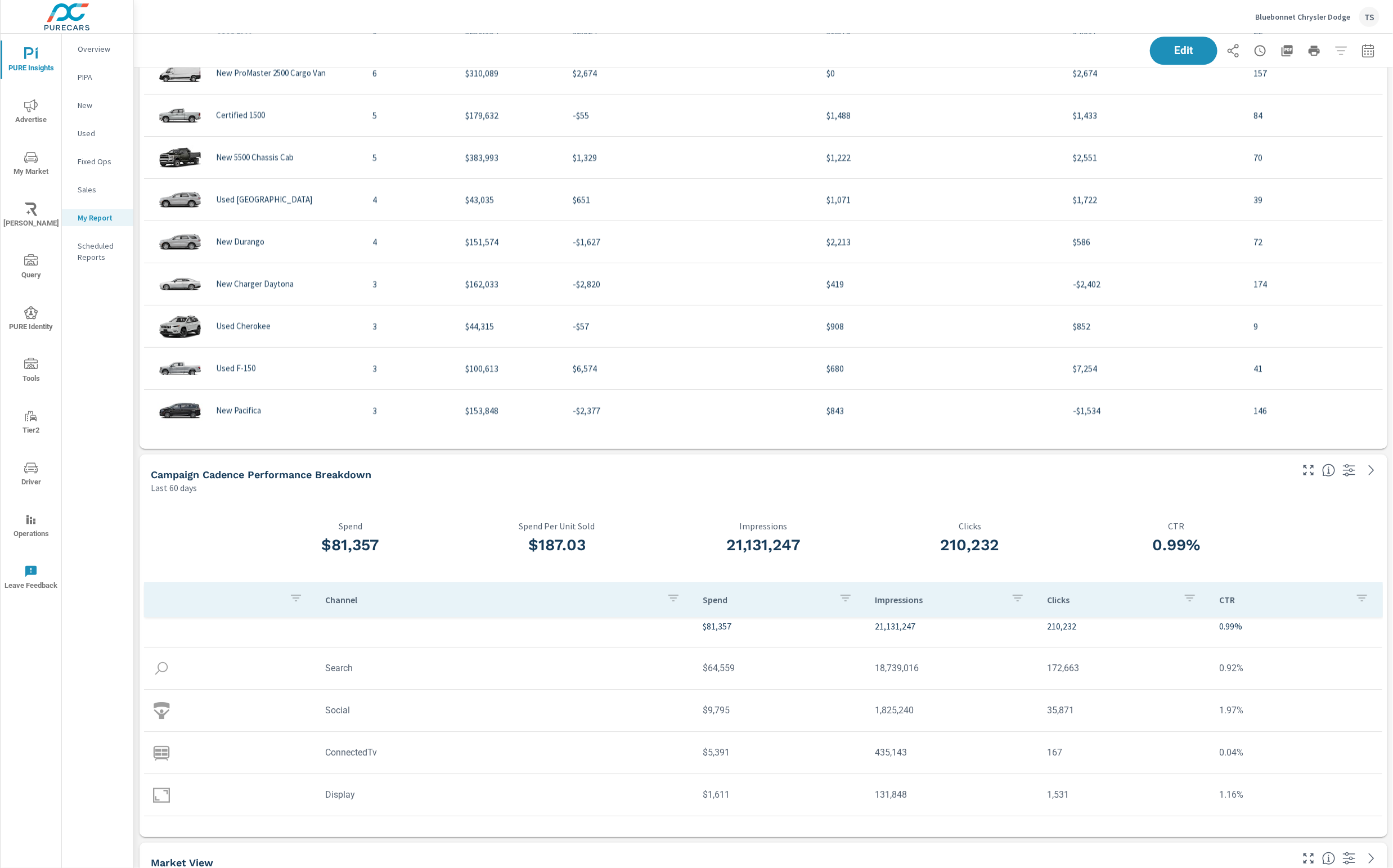
click at [1288, 51] on icon "button" at bounding box center [1287, 51] width 13 height 13
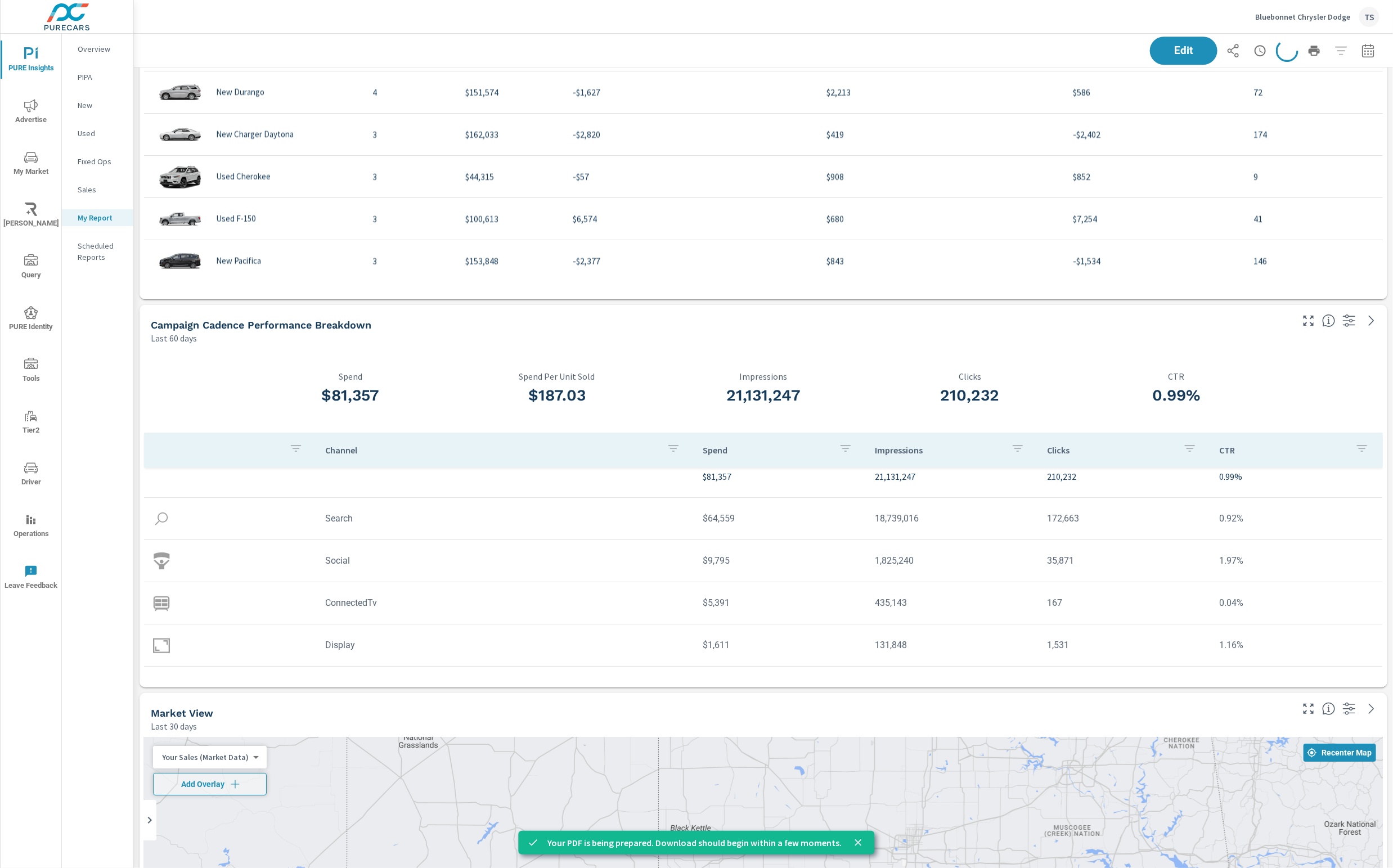
scroll to position [2354, 0]
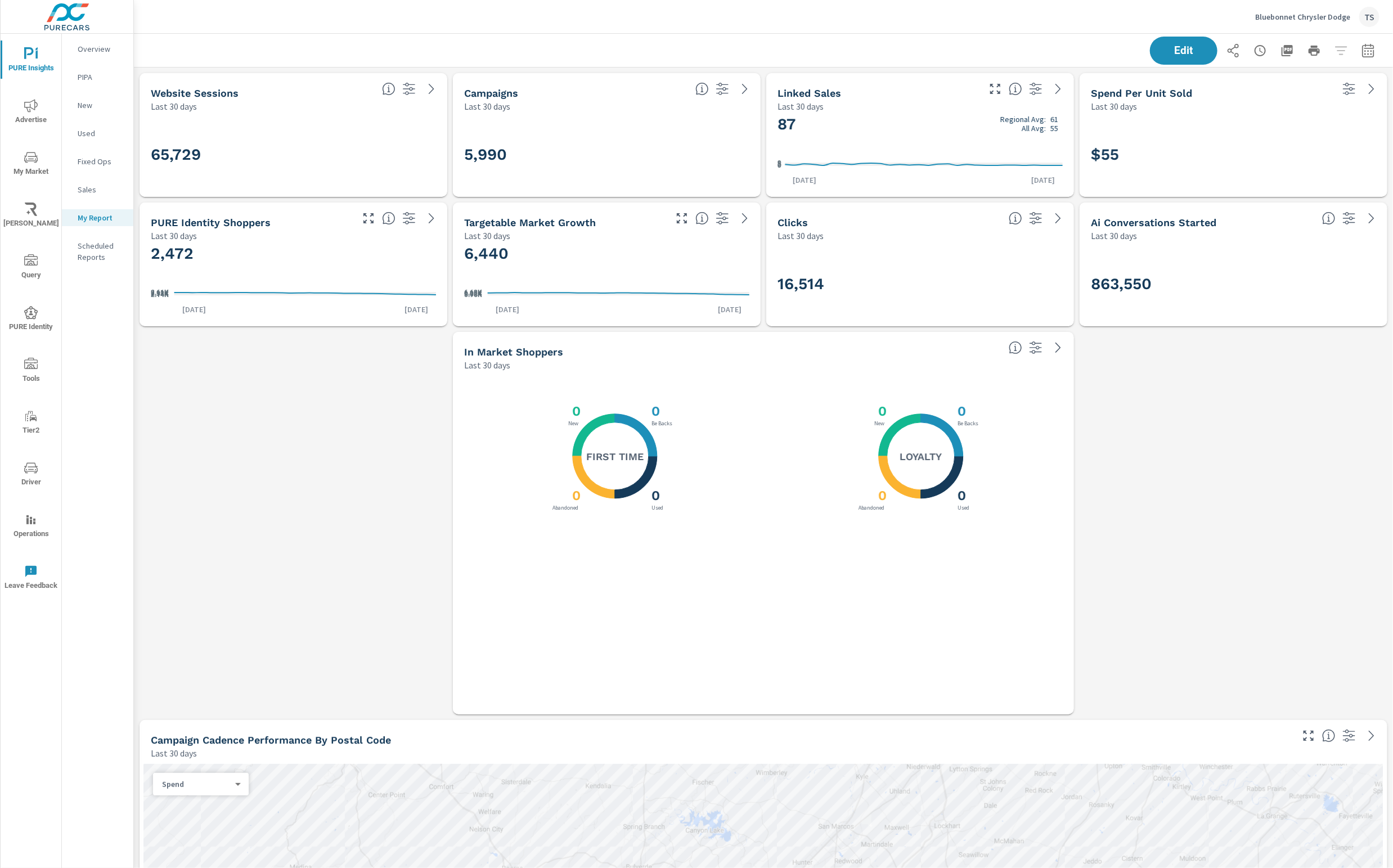
click at [1170, 65] on div "Edit" at bounding box center [763, 50] width 1232 height 33
click at [1173, 59] on button "Edit" at bounding box center [1184, 51] width 70 height 29
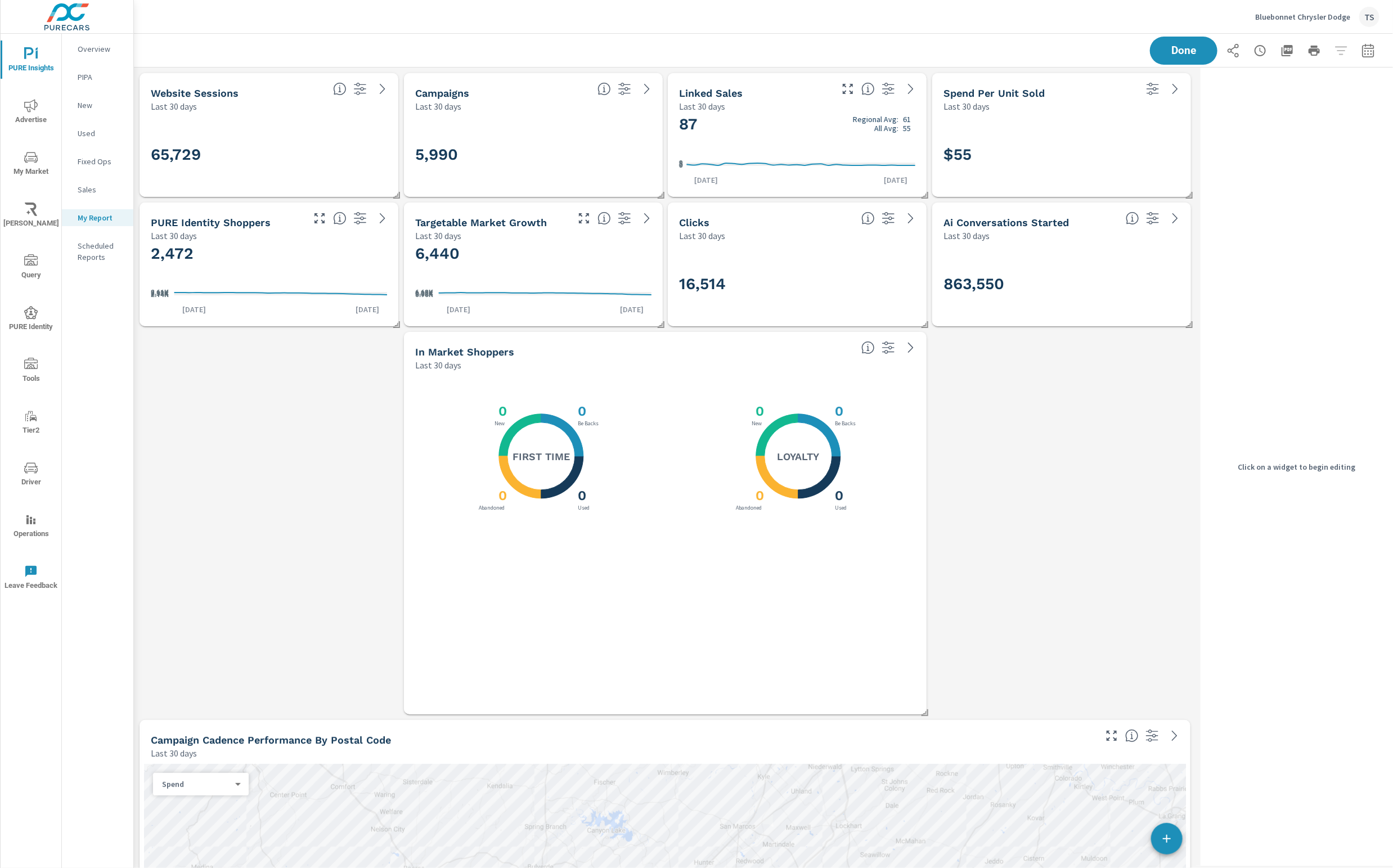
click at [865, 459] on div "X X X X 0 Be Backs 0 Used 0 Abandoned 0 New Loyalty" at bounding box center [798, 456] width 235 height 148
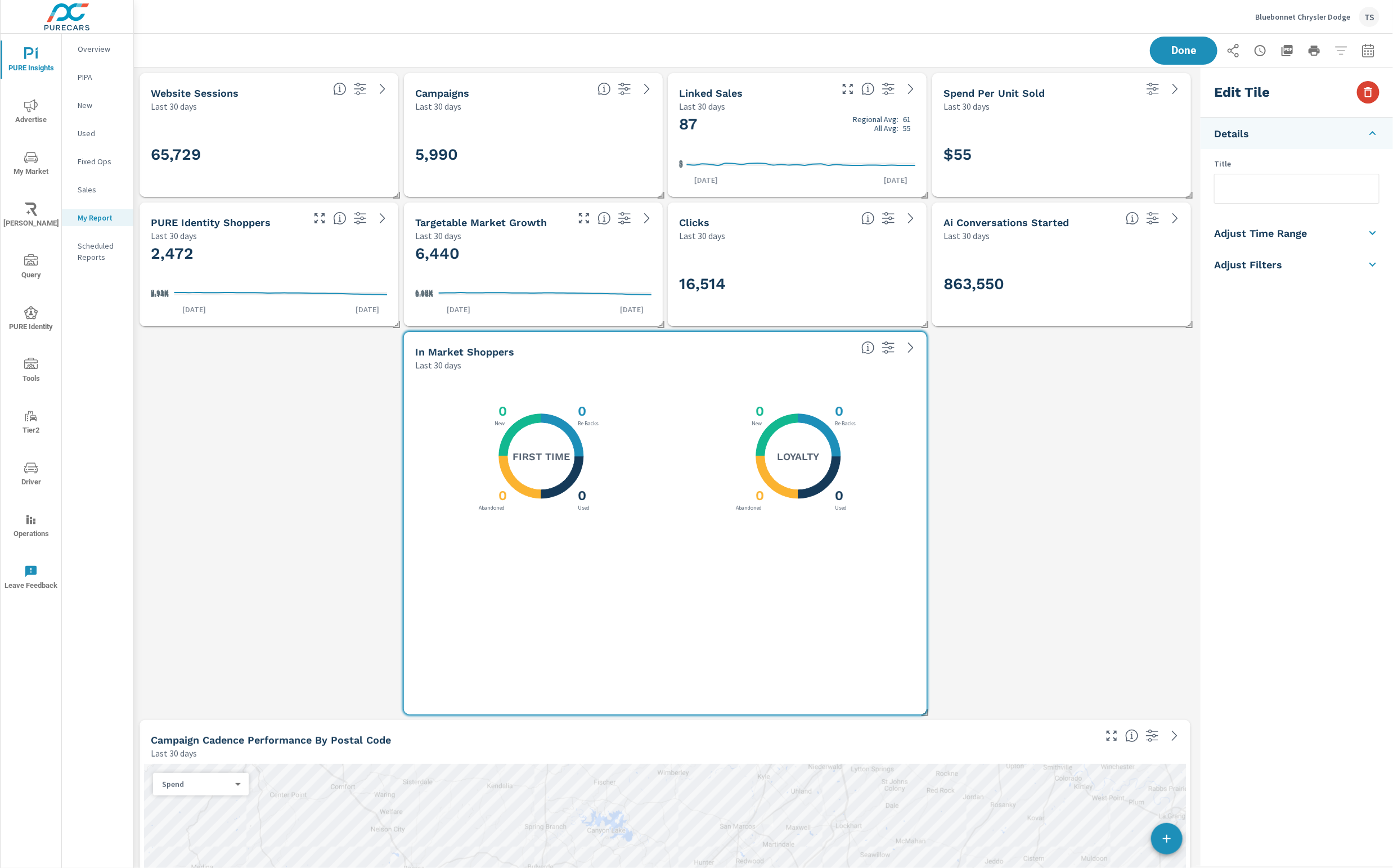
click at [1372, 94] on icon "button" at bounding box center [1368, 92] width 13 height 13
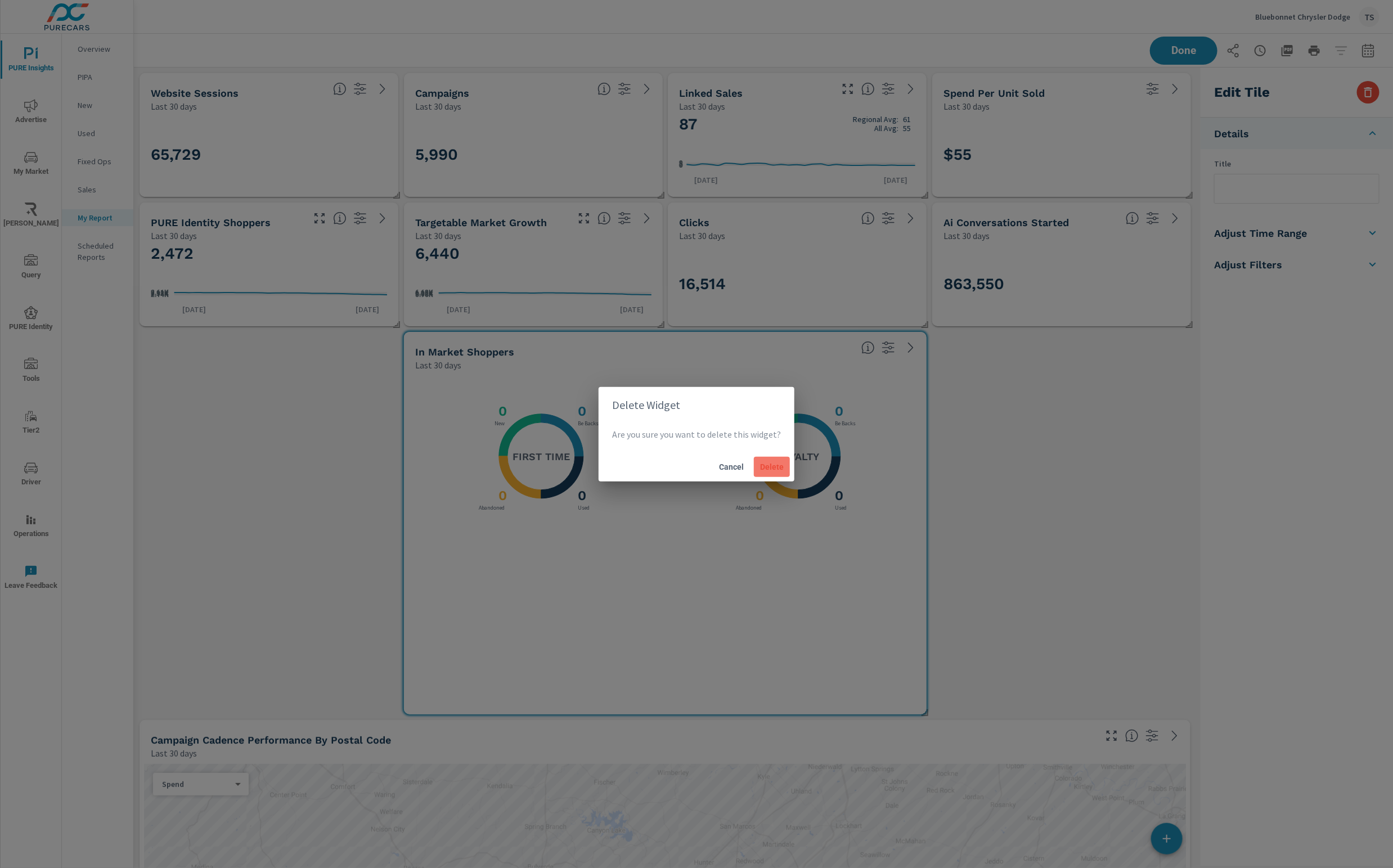
click at [773, 466] on span "Delete" at bounding box center [772, 466] width 27 height 10
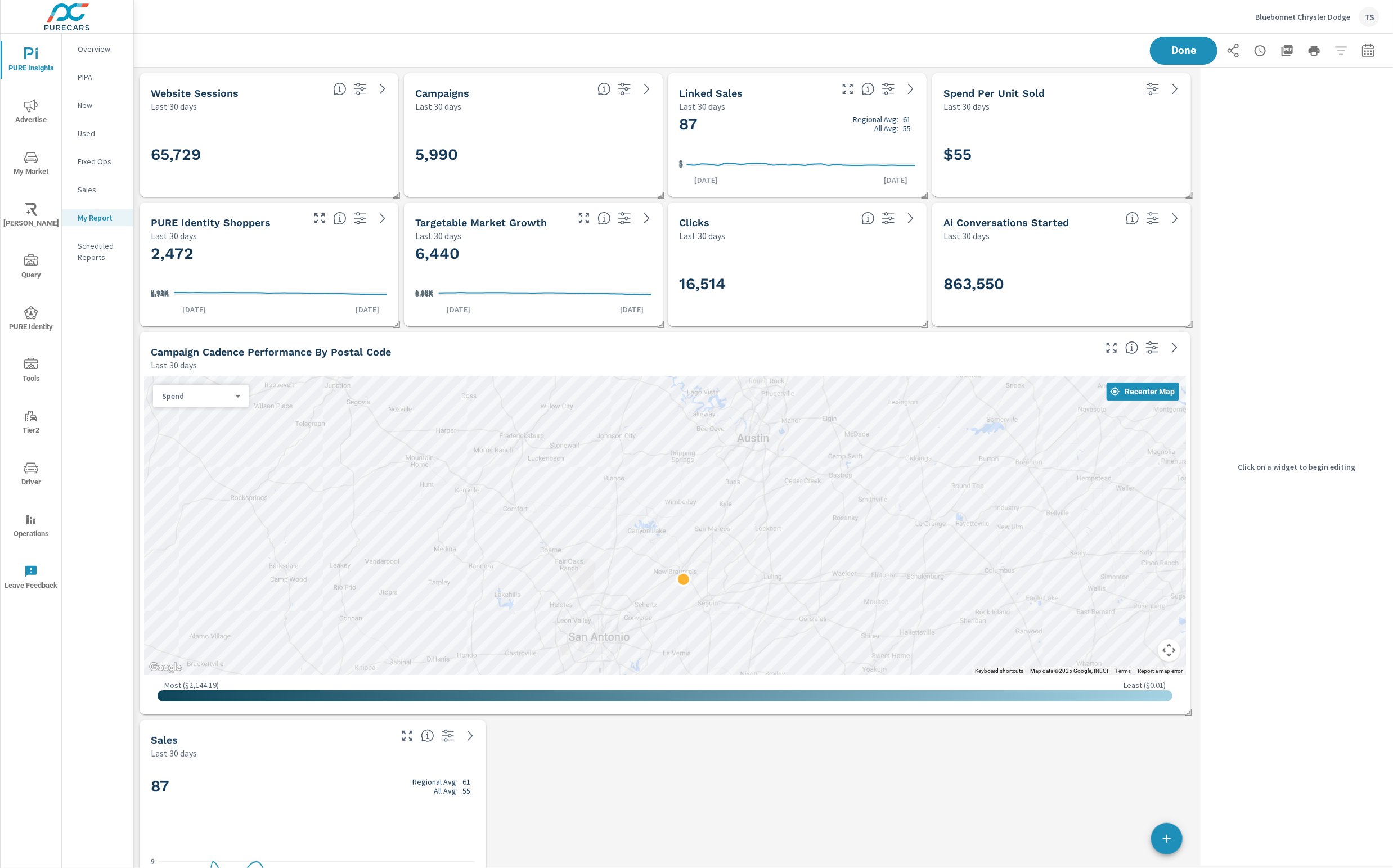
click at [437, 801] on div "87 Regional Avg: 61 All Avg: 55" at bounding box center [313, 805] width 324 height 69
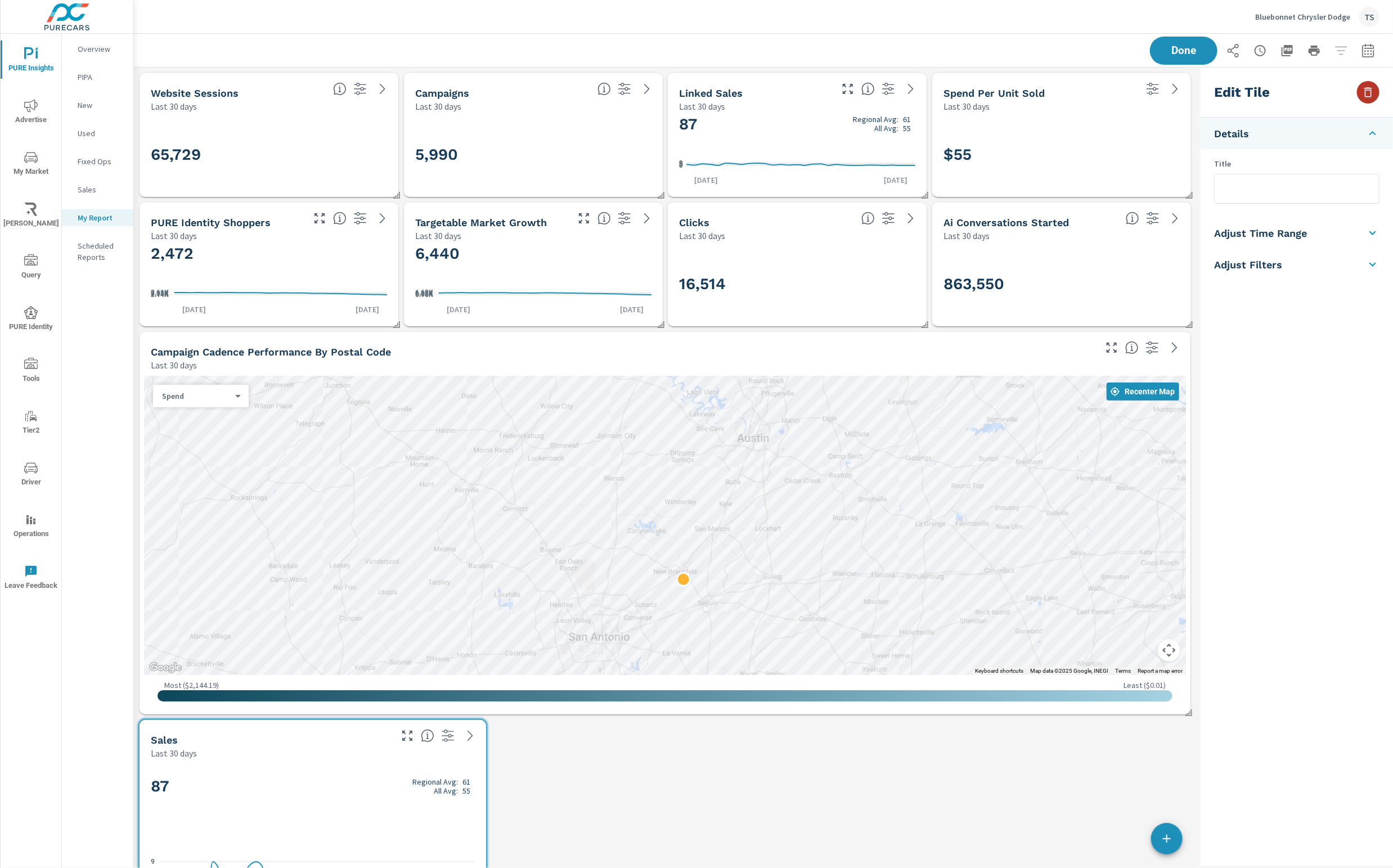
click at [1372, 96] on icon "button" at bounding box center [1368, 92] width 13 height 13
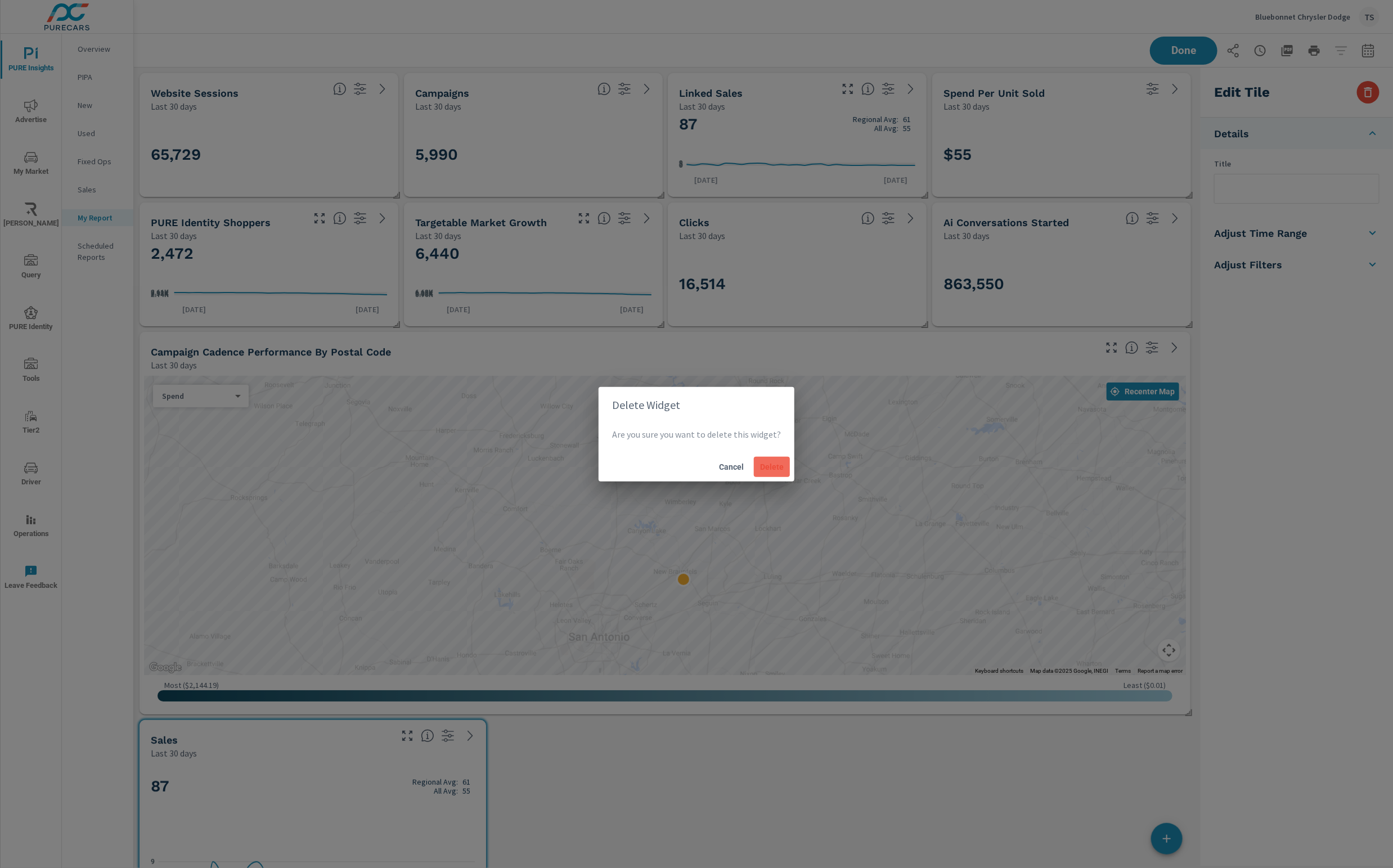
click at [783, 464] on button "Delete" at bounding box center [772, 466] width 36 height 20
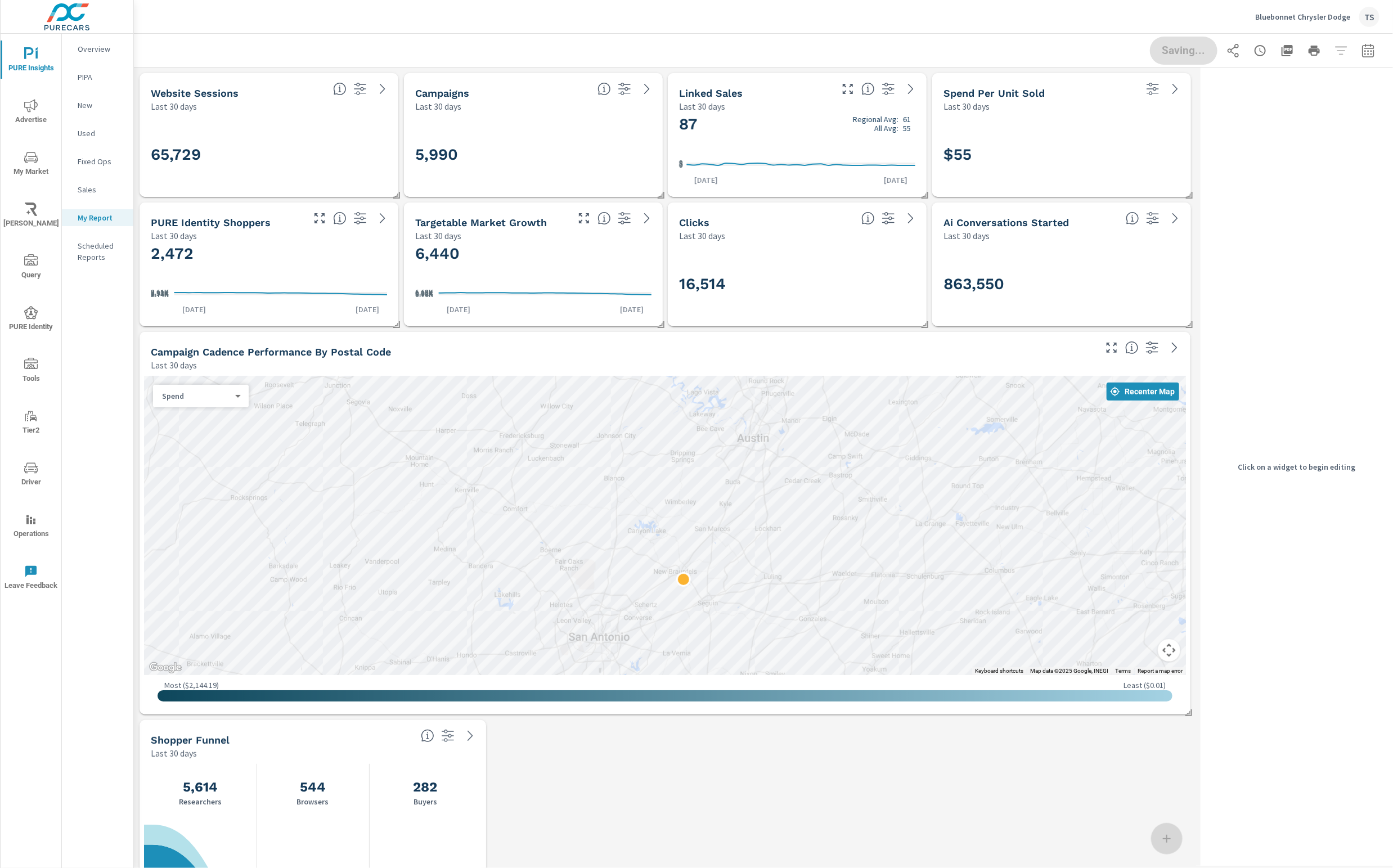
scroll to position [5, 5]
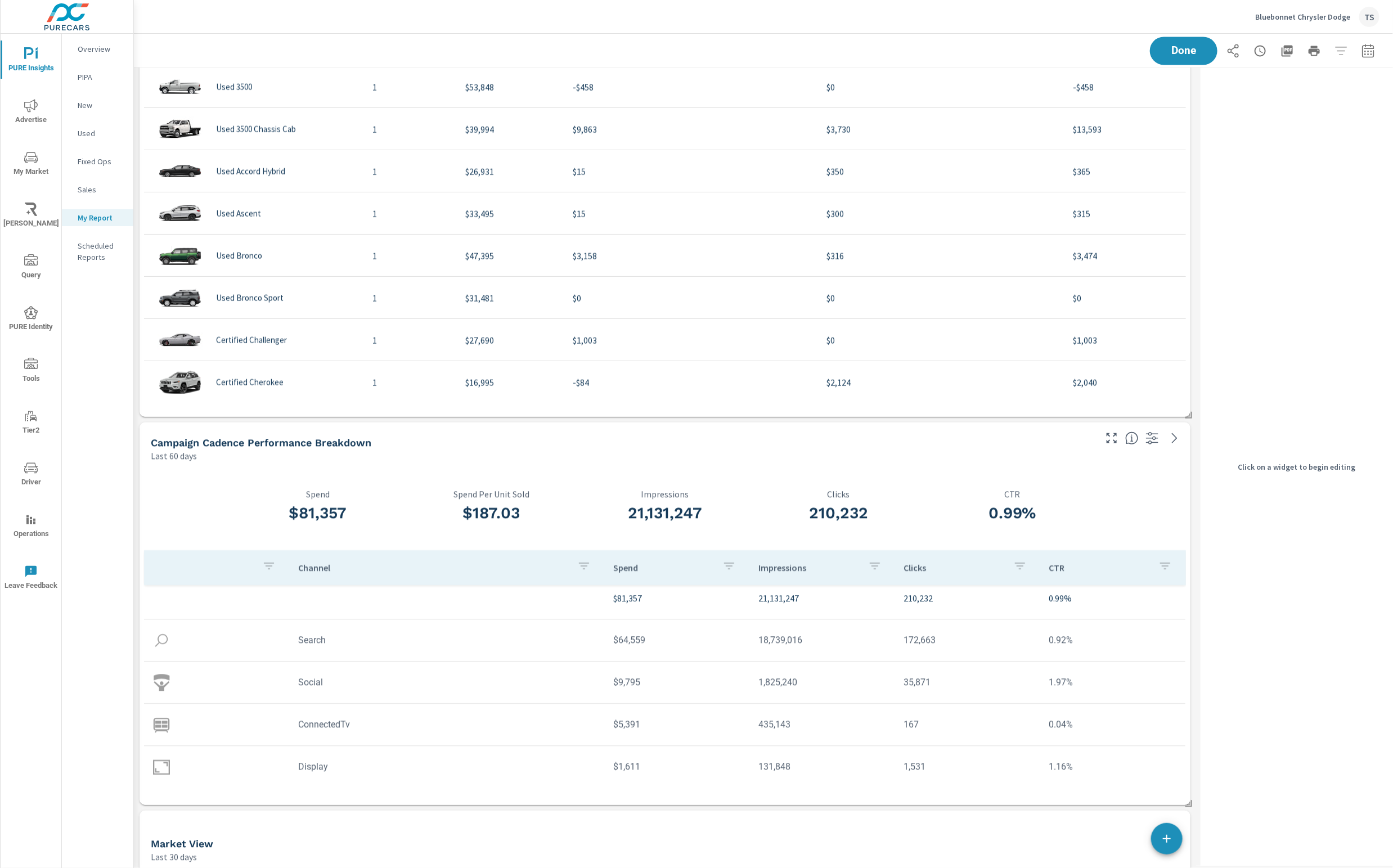
scroll to position [12, 0]
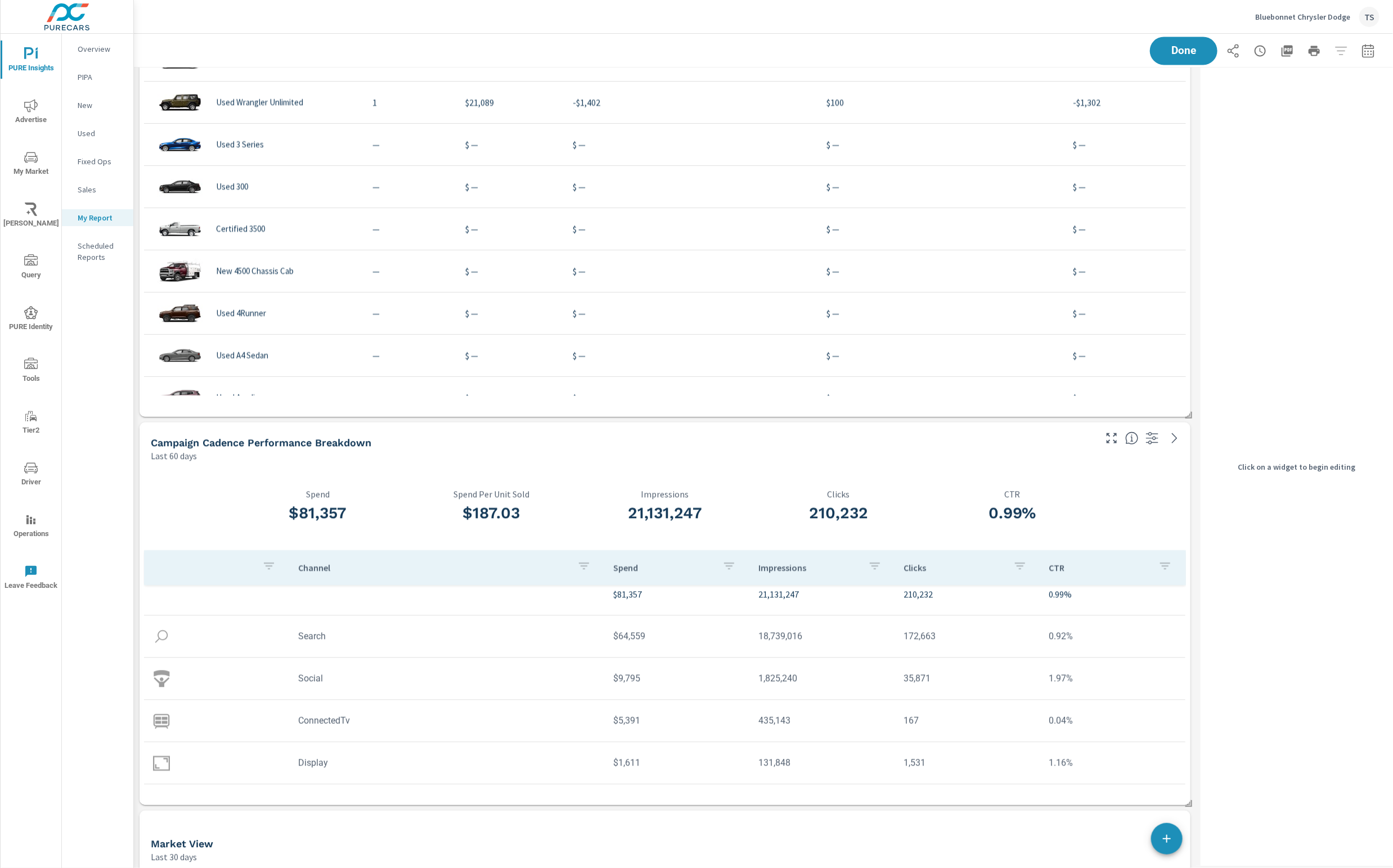
scroll to position [2956, 0]
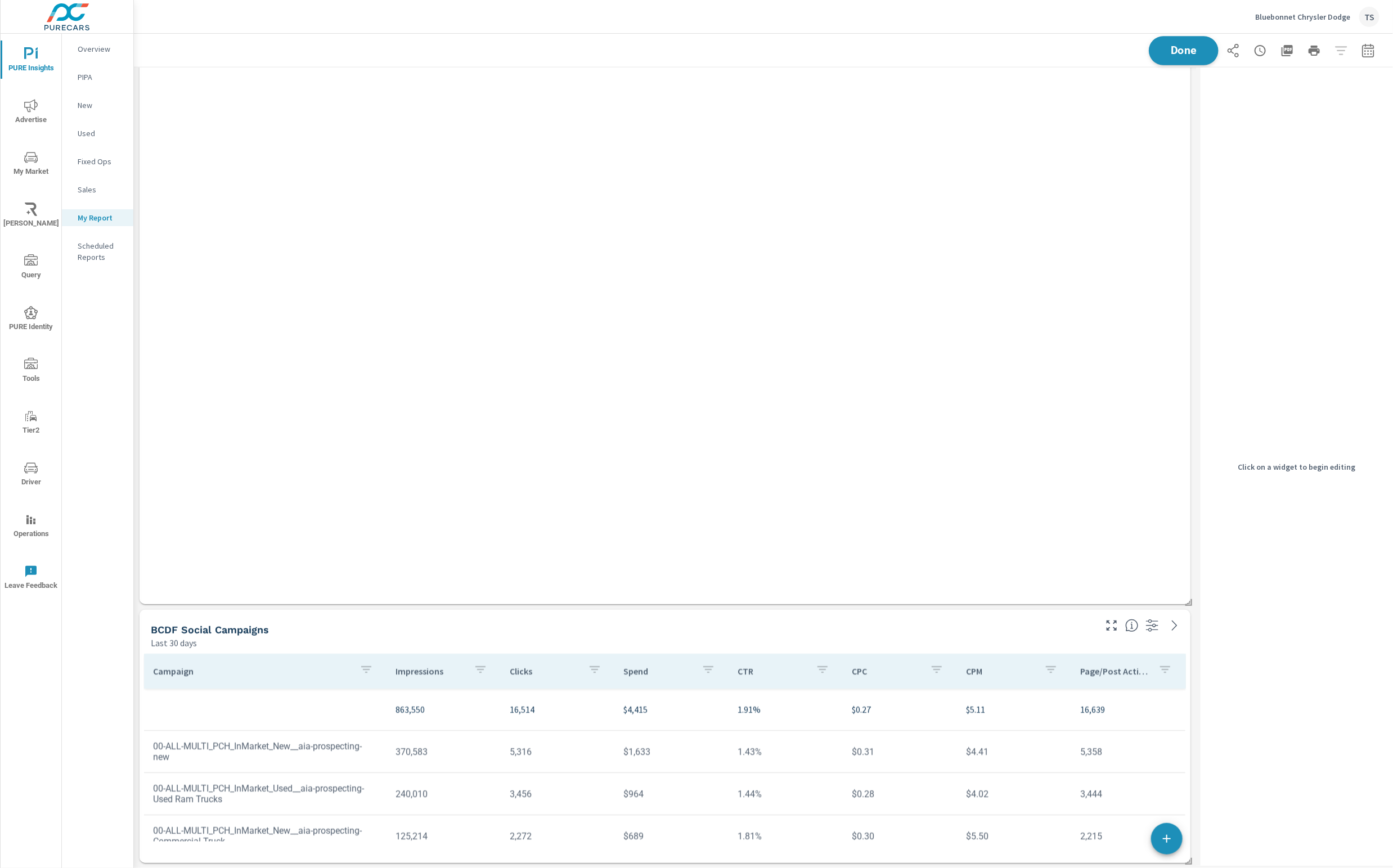
click at [1190, 58] on button "Done" at bounding box center [1184, 51] width 70 height 29
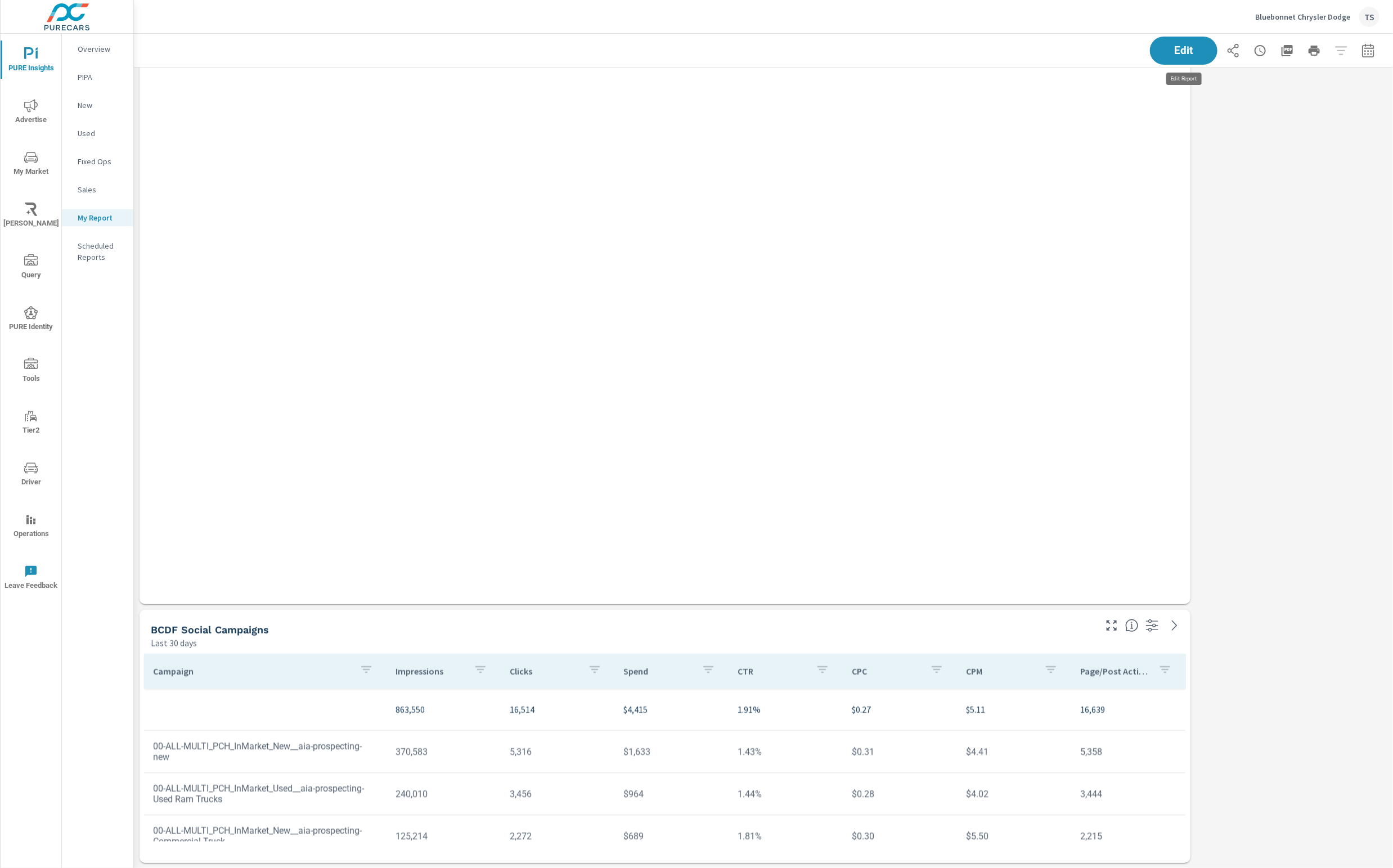
scroll to position [3757, 1259]
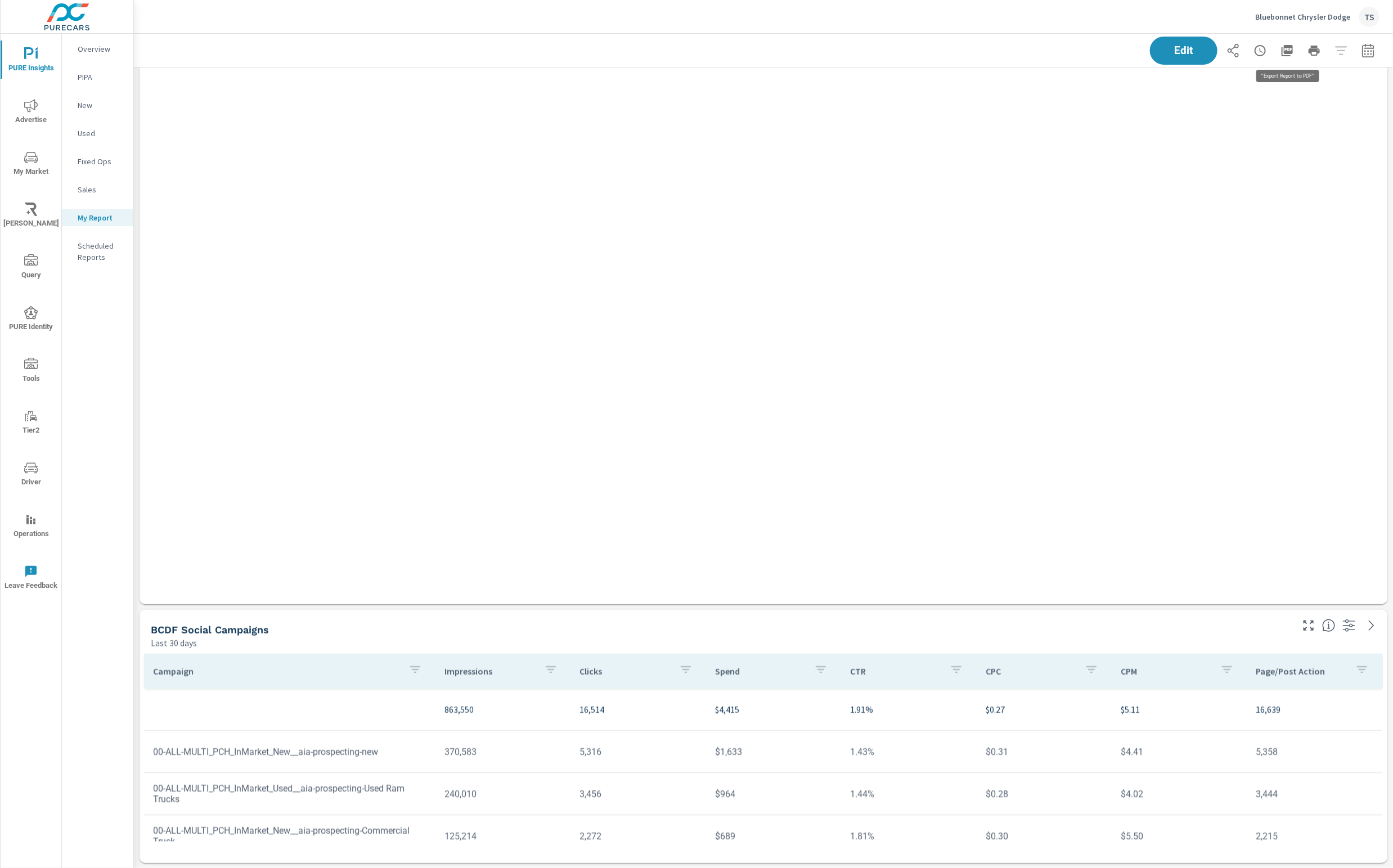
click at [1291, 50] on icon "button" at bounding box center [1287, 50] width 11 height 11
